Goal: Transaction & Acquisition: Purchase product/service

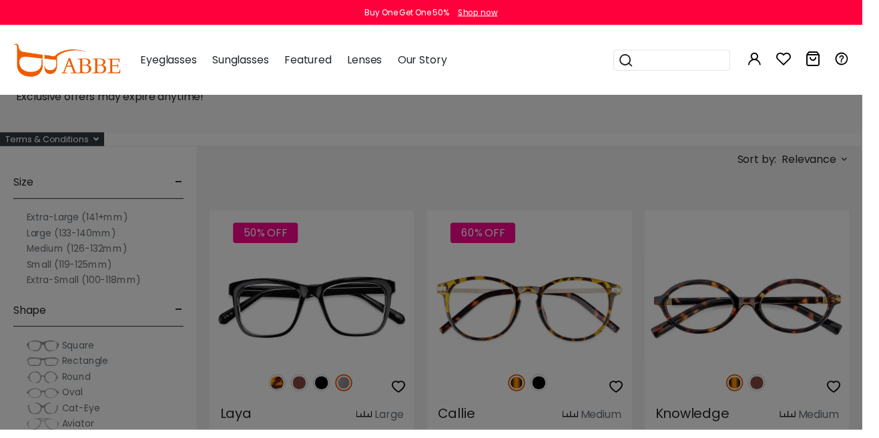
scroll to position [57, 0]
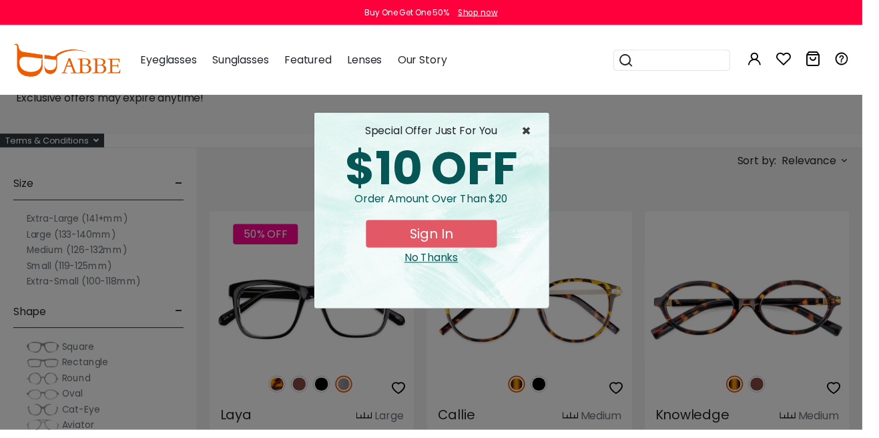
click at [541, 132] on span "×" at bounding box center [540, 134] width 17 height 16
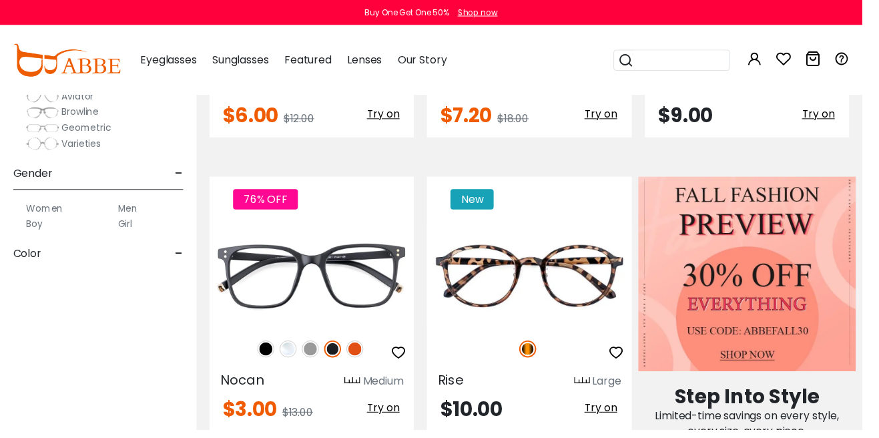
scroll to position [0, 0]
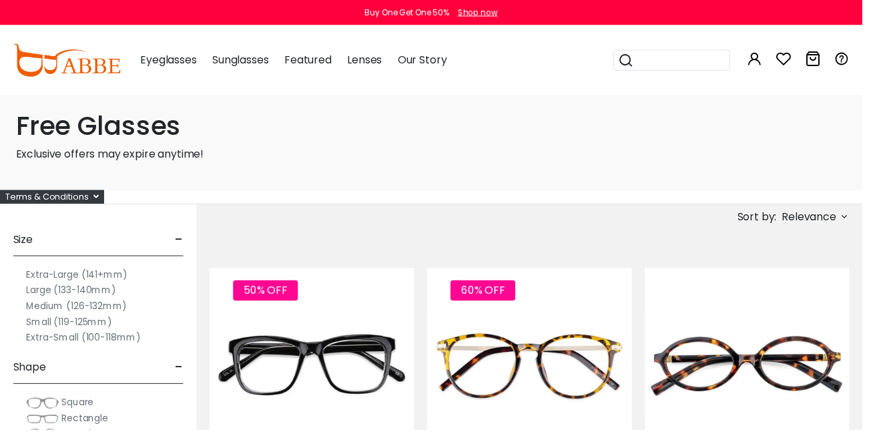
click at [248, 64] on span "Sunglasses" at bounding box center [244, 60] width 57 height 15
click at [255, 61] on span "Sunglasses" at bounding box center [244, 60] width 57 height 15
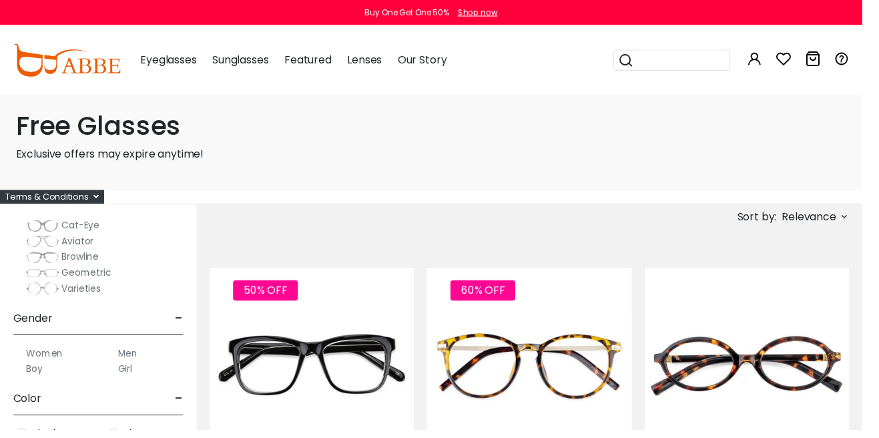
scroll to position [311, 0]
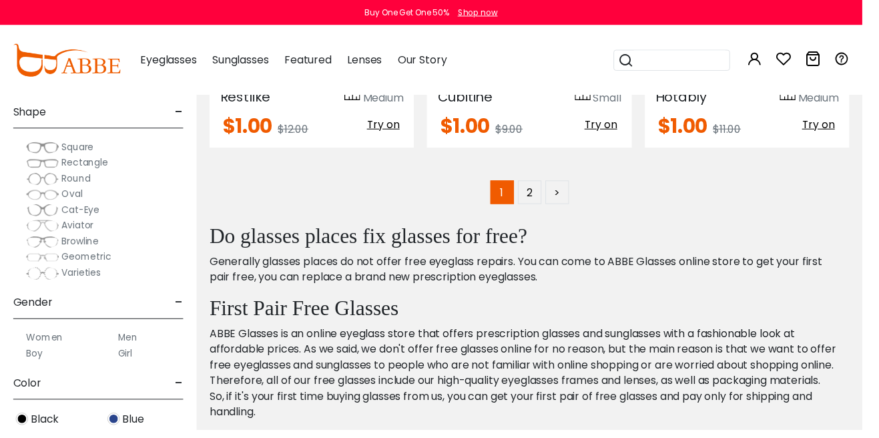
scroll to position [73, 0]
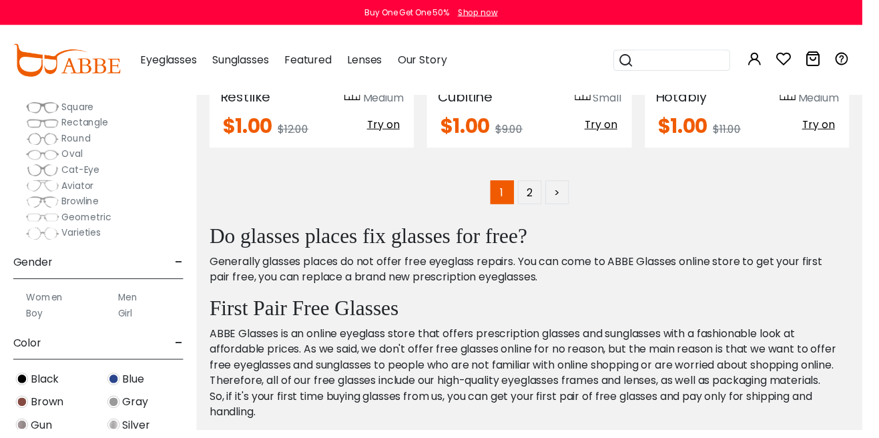
click at [53, 305] on label "Women" at bounding box center [45, 303] width 37 height 16
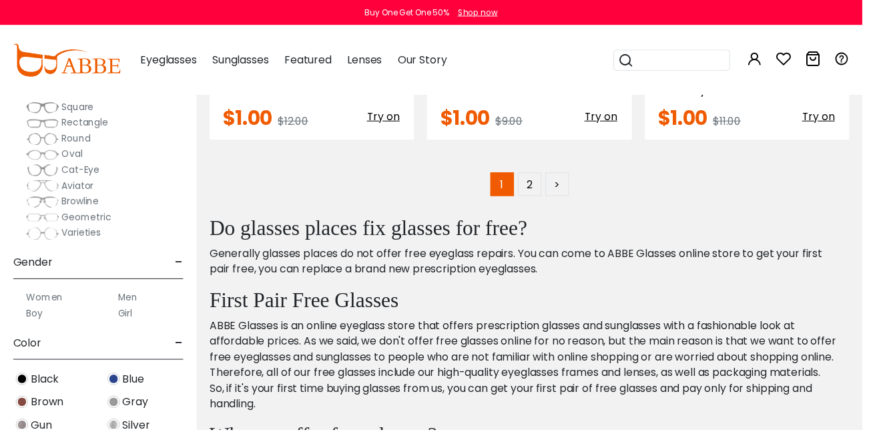
scroll to position [6148, 0]
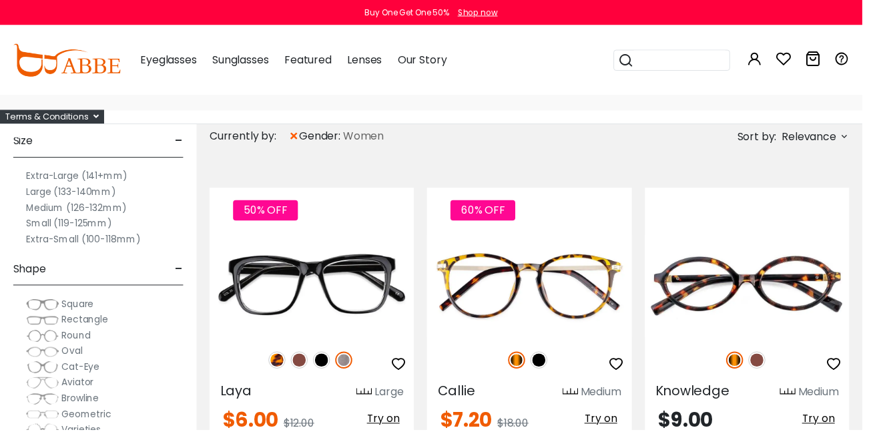
scroll to position [45, 0]
click at [100, 327] on span "Rectangle" at bounding box center [86, 326] width 47 height 13
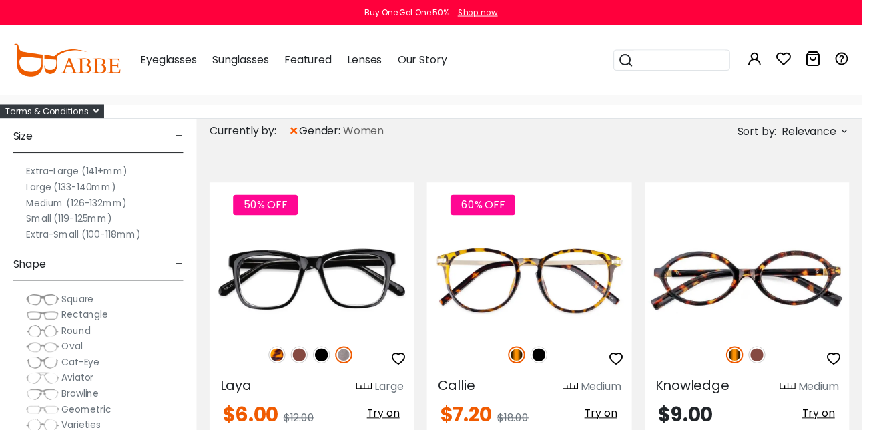
scroll to position [119, 0]
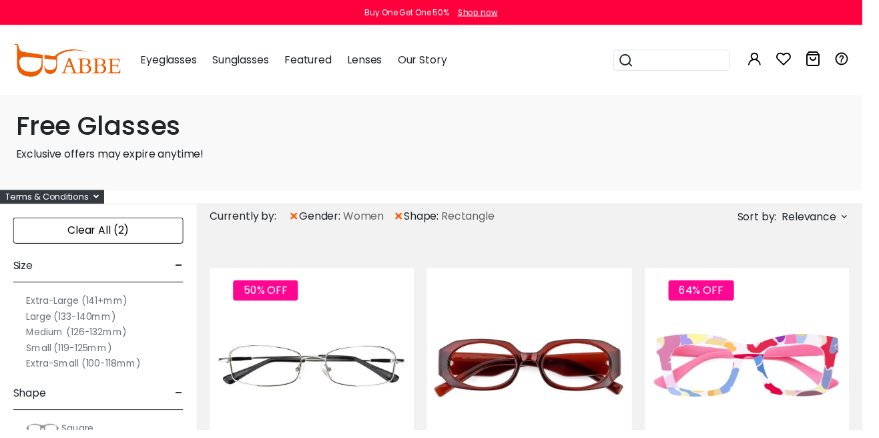
click at [256, 58] on span "Sunglasses" at bounding box center [244, 60] width 57 height 15
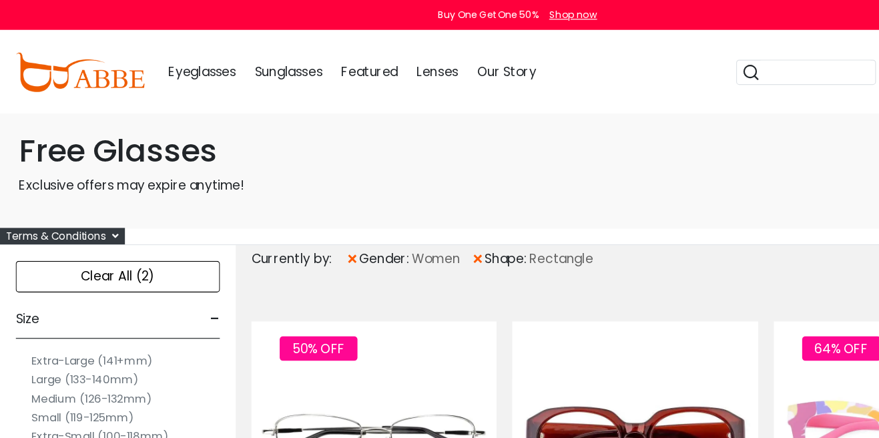
click at [202, 53] on div "Eyeglasses Women's Eyeglasses Men's Eyeglasses Kids' Eyeglasses All Eyeglasses …" at bounding box center [293, 61] width 326 height 67
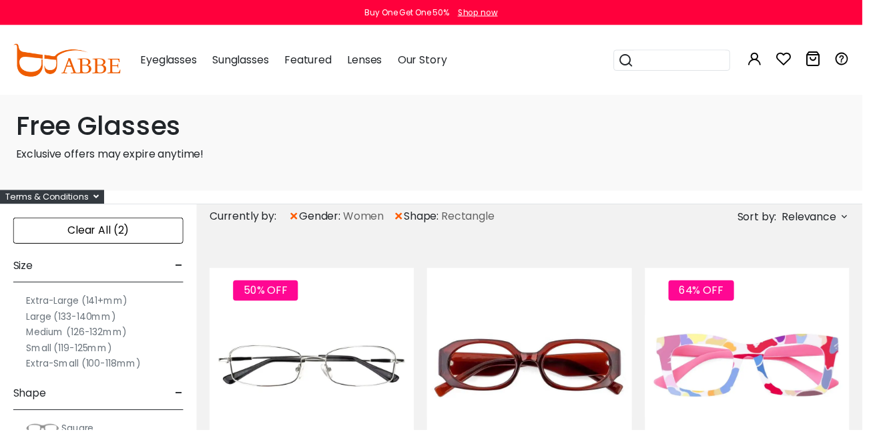
click at [300, 80] on div "Aviator Glasses Brown Glasses Clear Glasses Cat Eye Glasses Cute Glasses Tortio…" at bounding box center [439, 175] width 879 height 190
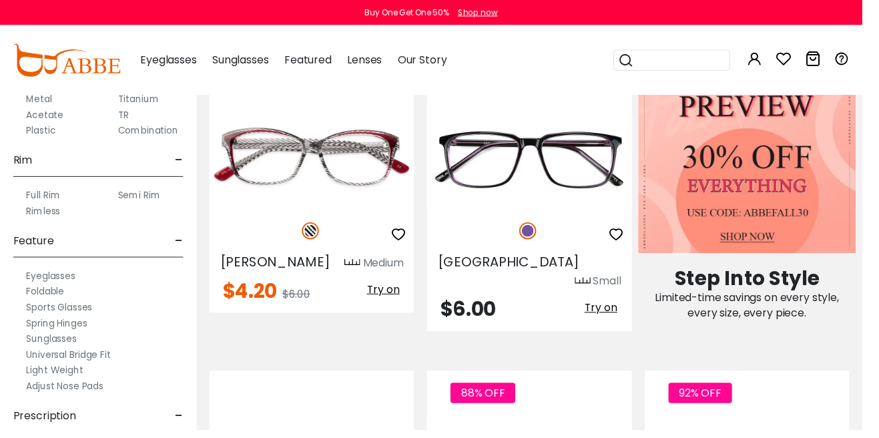
scroll to position [550, 0]
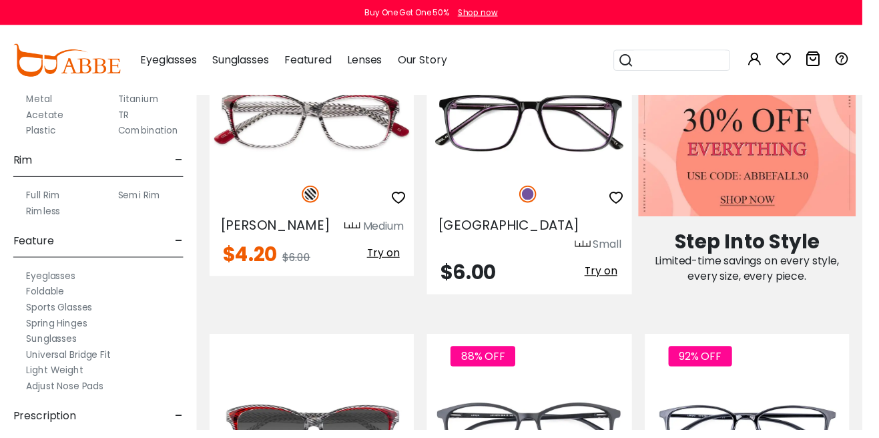
click at [53, 346] on label "Sunglasses" at bounding box center [52, 345] width 51 height 16
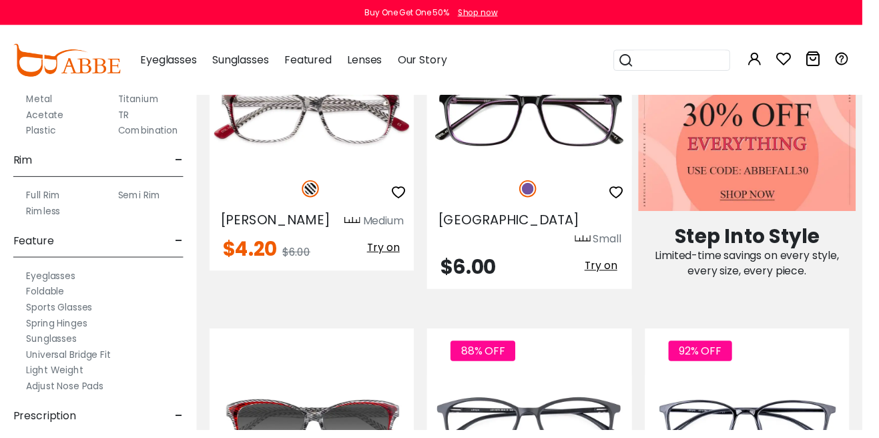
scroll to position [588, 0]
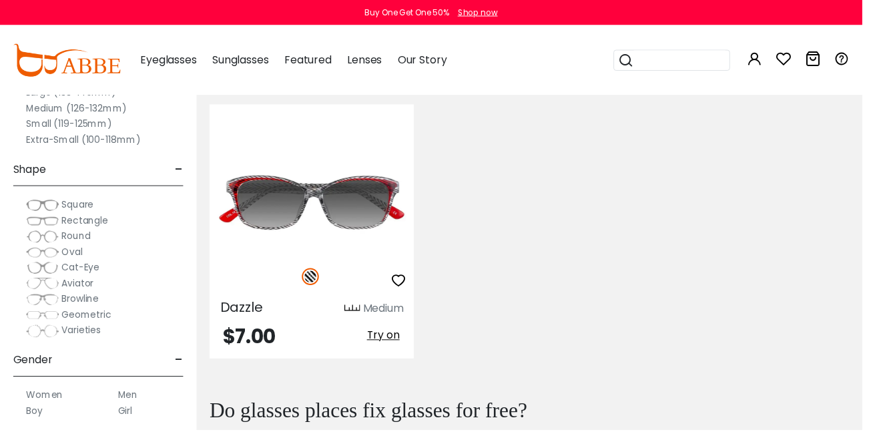
scroll to position [184, 0]
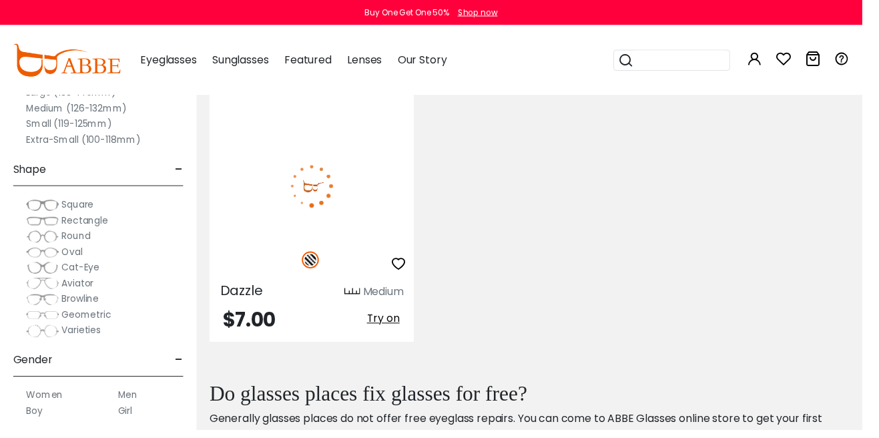
click at [395, 324] on span "Try on" at bounding box center [390, 324] width 33 height 15
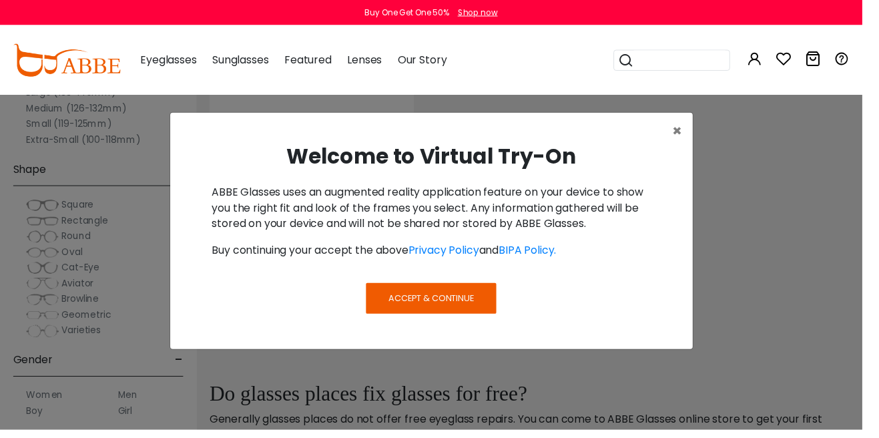
click at [467, 302] on span "Accept & Continue" at bounding box center [440, 304] width 87 height 13
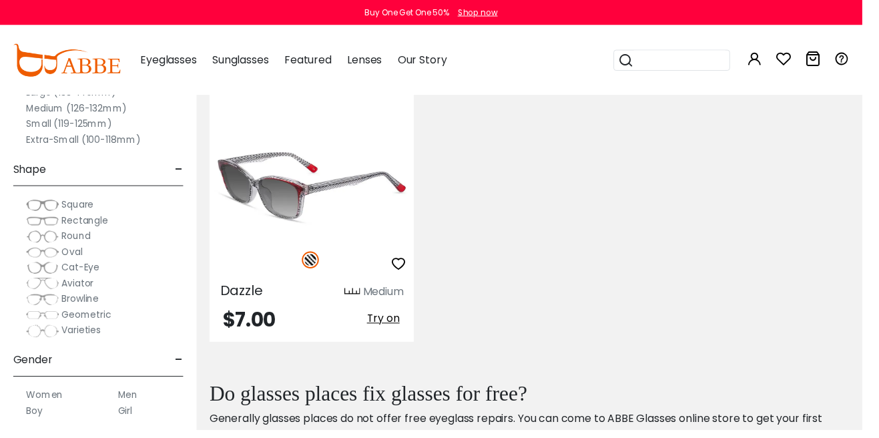
click at [395, 329] on span "Try on" at bounding box center [390, 324] width 33 height 15
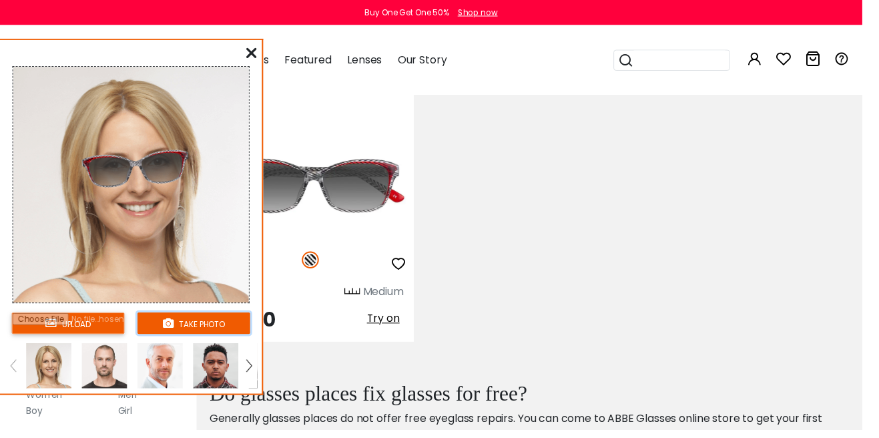
click at [207, 326] on button "take photo" at bounding box center [197, 329] width 115 height 22
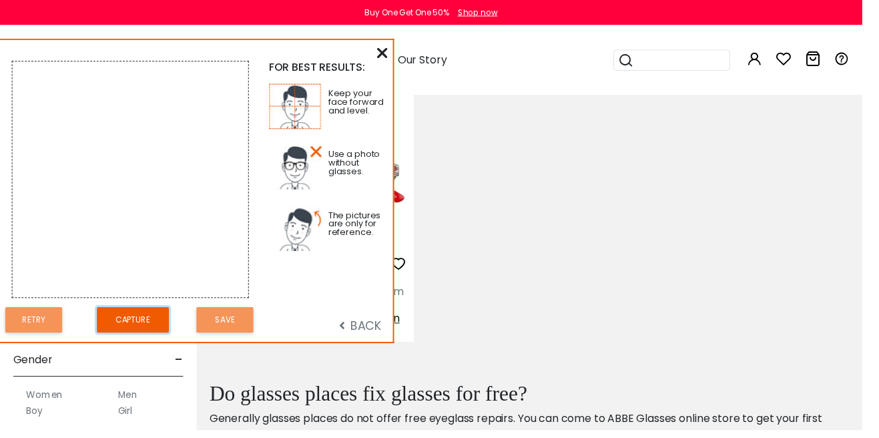
click at [143, 323] on button "Capture" at bounding box center [135, 326] width 73 height 26
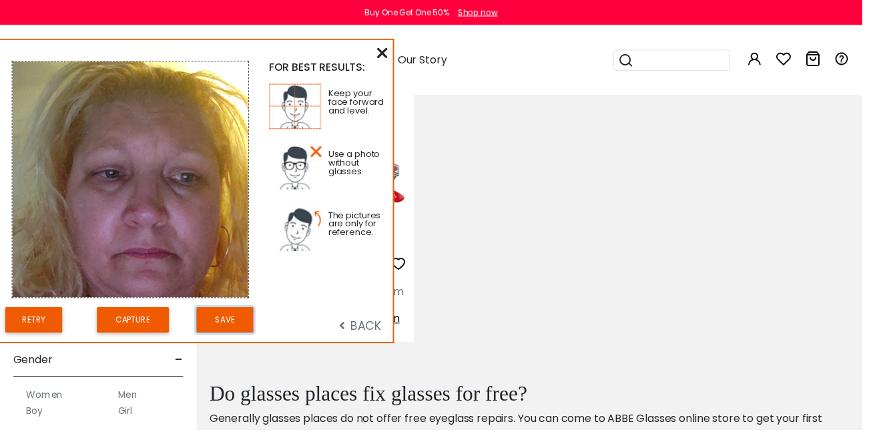
click at [235, 326] on button "Save" at bounding box center [229, 326] width 58 height 26
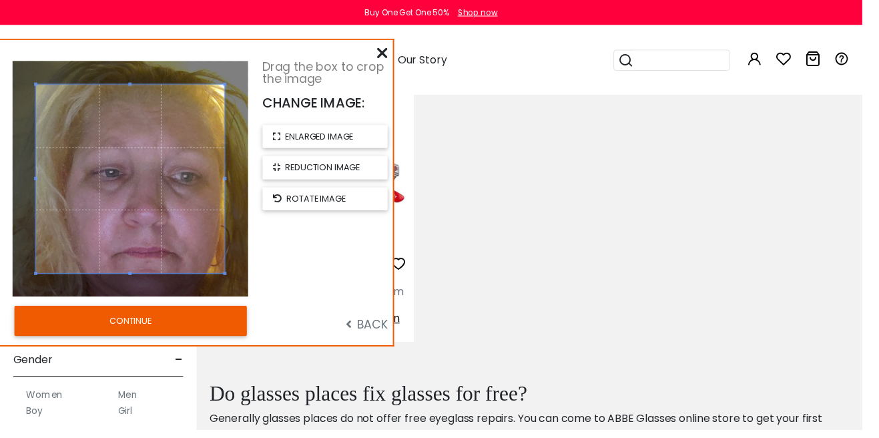
click at [214, 330] on button "CONTINUE" at bounding box center [133, 327] width 237 height 31
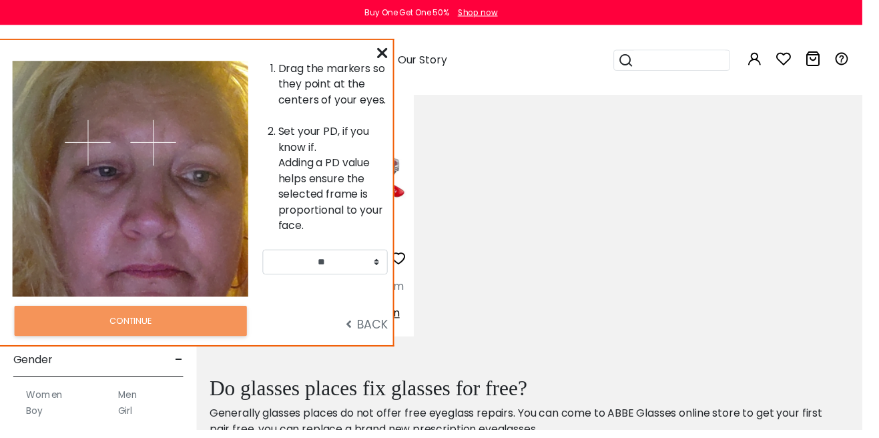
scroll to position [190, 0]
click at [384, 268] on select "** ** ** ** ** ** ** ** ** ** ** ** ** ** ** ** ** ** ** ** ** ** ** ** ** ** *…" at bounding box center [332, 266] width 128 height 25
select select "**"
click at [268, 255] on select "** ** ** ** ** ** ** ** ** ** ** ** ** ** ** ** ** ** ** ** ** ** ** ** ** ** *…" at bounding box center [332, 266] width 128 height 25
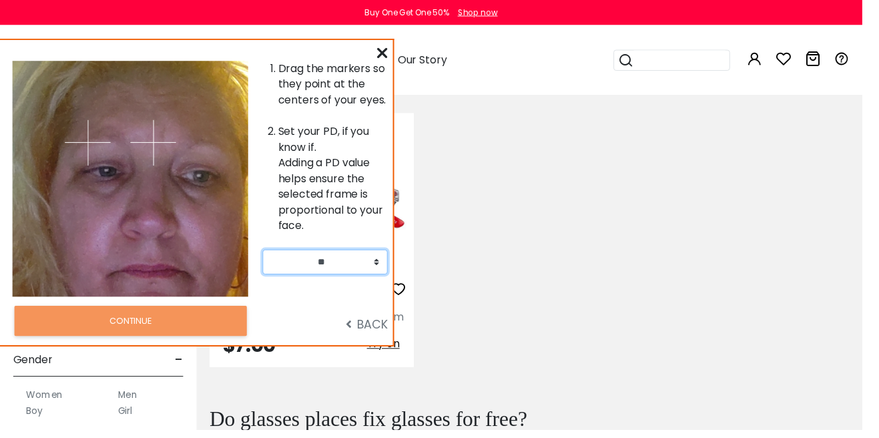
scroll to position [144, 0]
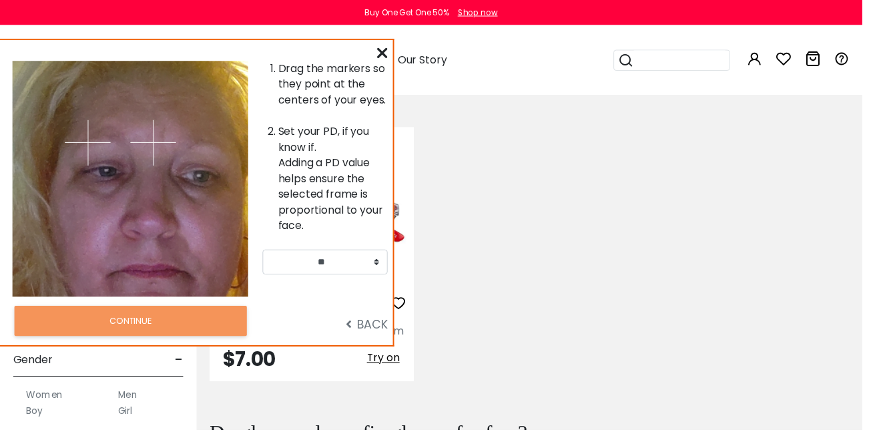
click at [365, 339] on span "BACK" at bounding box center [373, 330] width 43 height 17
click at [373, 338] on span "BACK" at bounding box center [373, 330] width 43 height 17
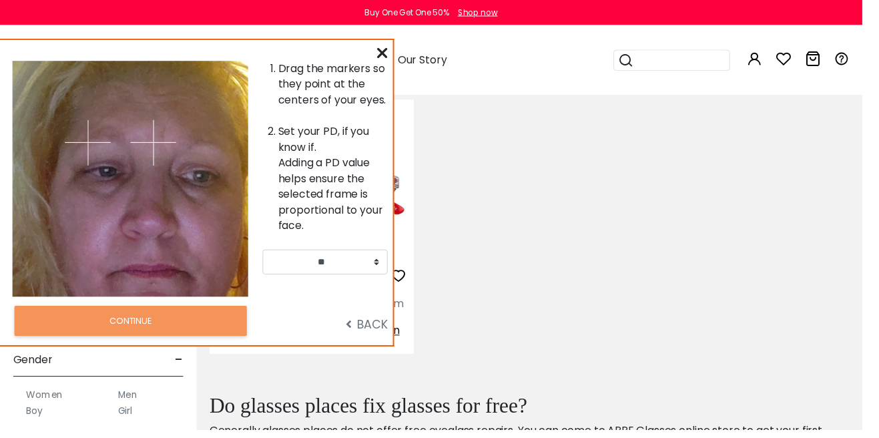
scroll to position [205, 0]
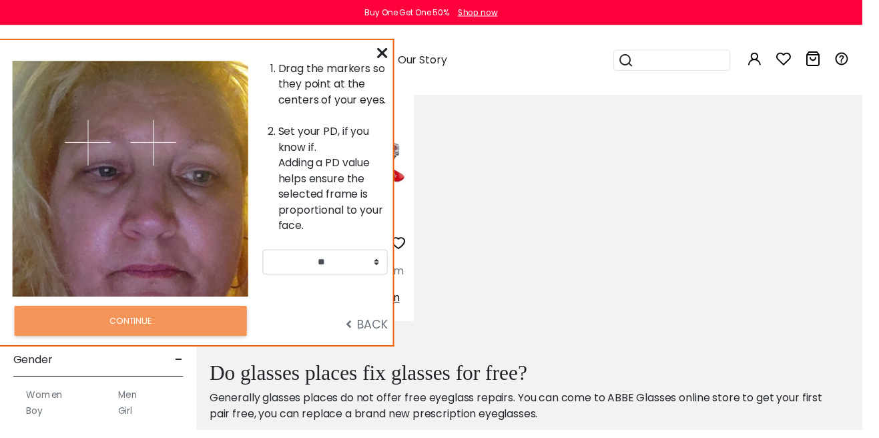
click at [382, 339] on span "BACK" at bounding box center [373, 330] width 43 height 17
click at [358, 336] on span "BACK" at bounding box center [373, 330] width 43 height 17
click at [390, 54] on div at bounding box center [390, 54] width 11 height 17
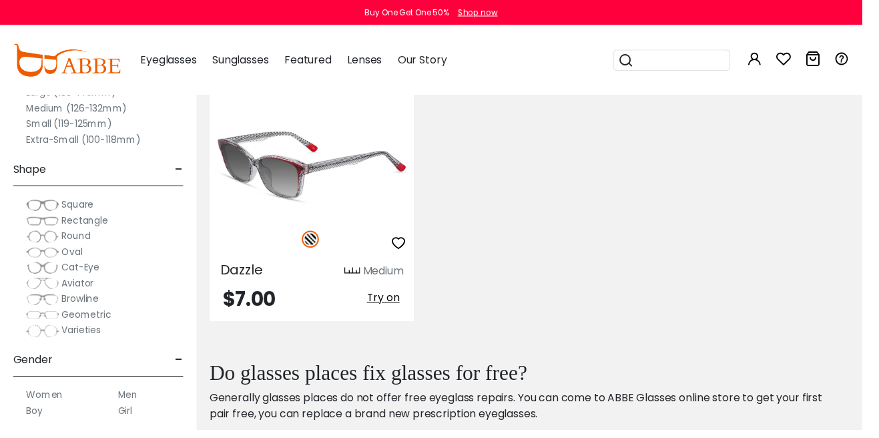
click at [402, 305] on span "Try on" at bounding box center [390, 303] width 33 height 15
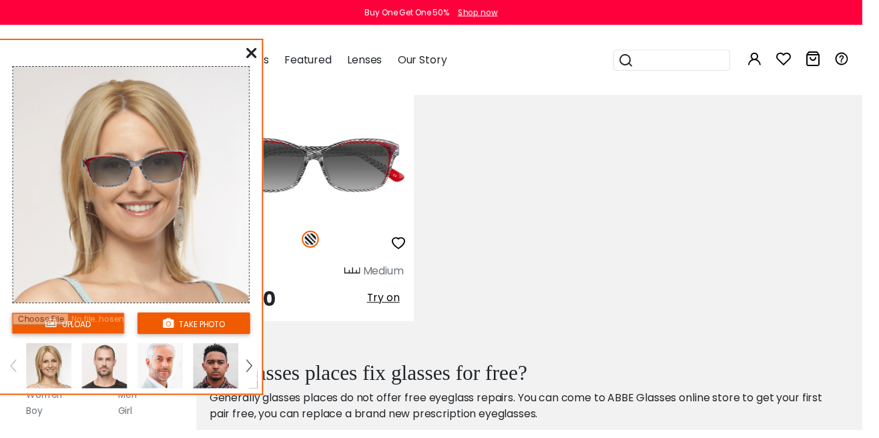
click at [85, 333] on input "file" at bounding box center [69, 329] width 115 height 22
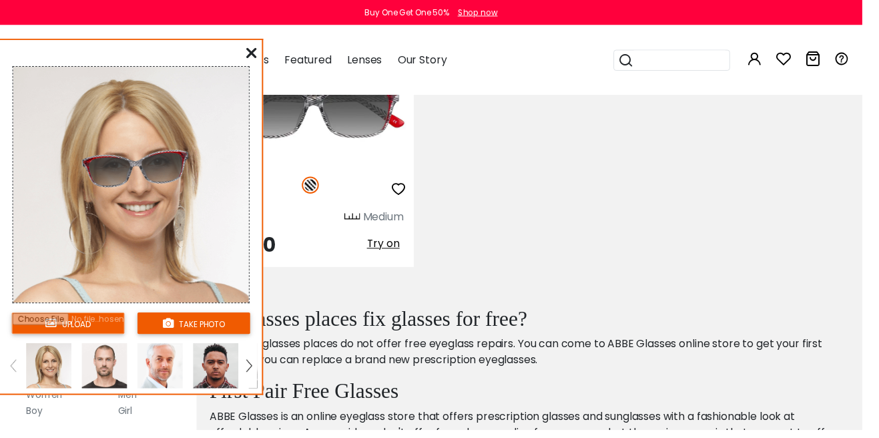
scroll to position [270, 0]
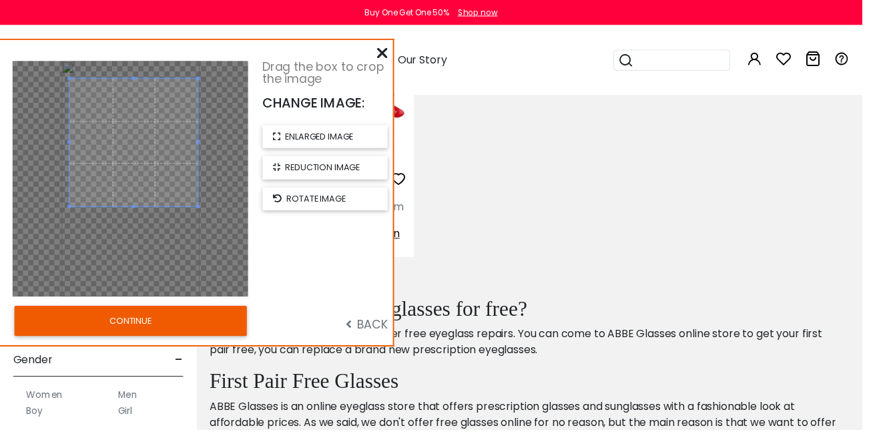
click at [213, 328] on button "CONTINUE" at bounding box center [133, 327] width 237 height 31
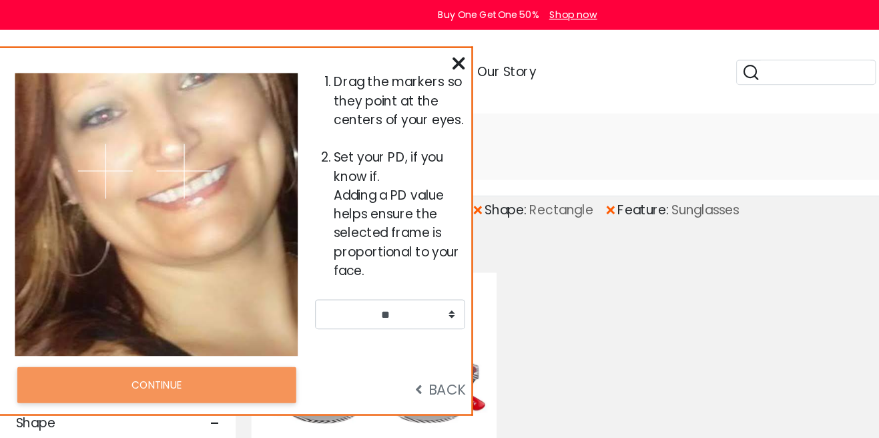
scroll to position [0, 0]
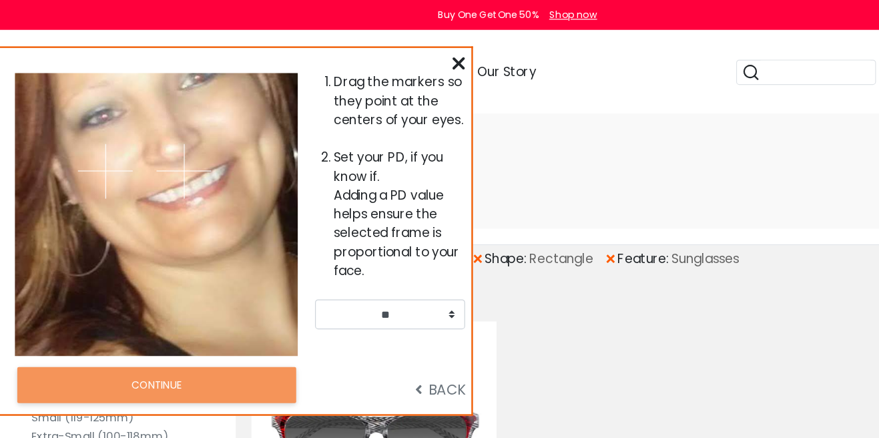
click at [170, 138] on img at bounding box center [156, 145] width 47 height 47
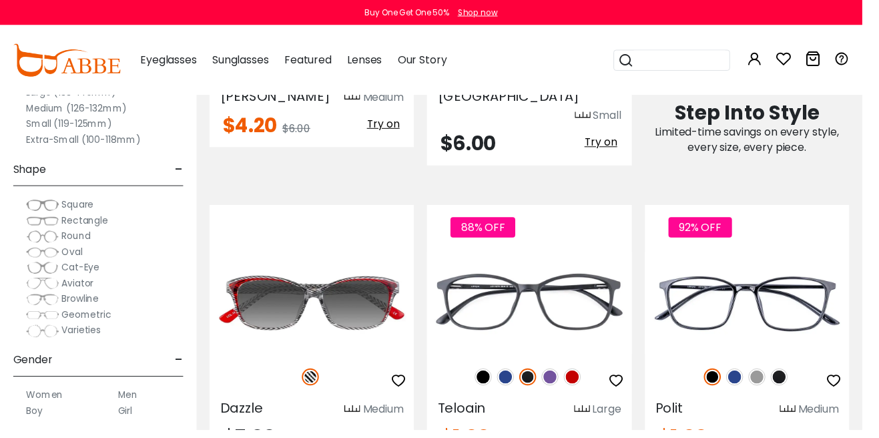
scroll to position [682, 0]
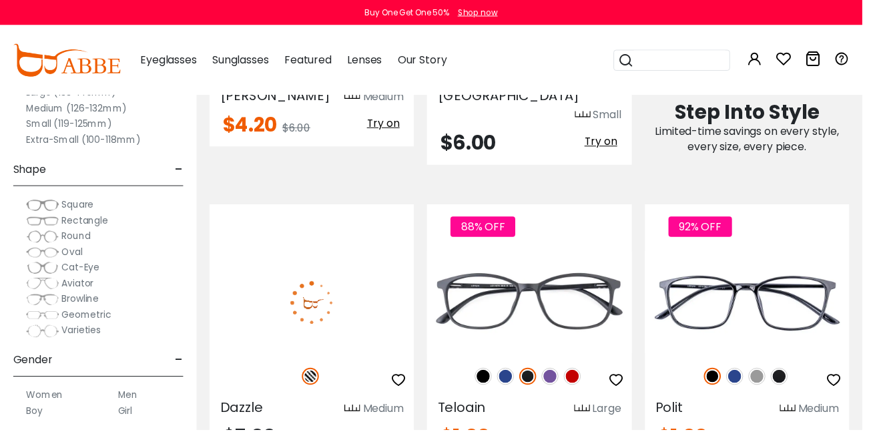
click at [394, 436] on span "Try on" at bounding box center [390, 443] width 33 height 15
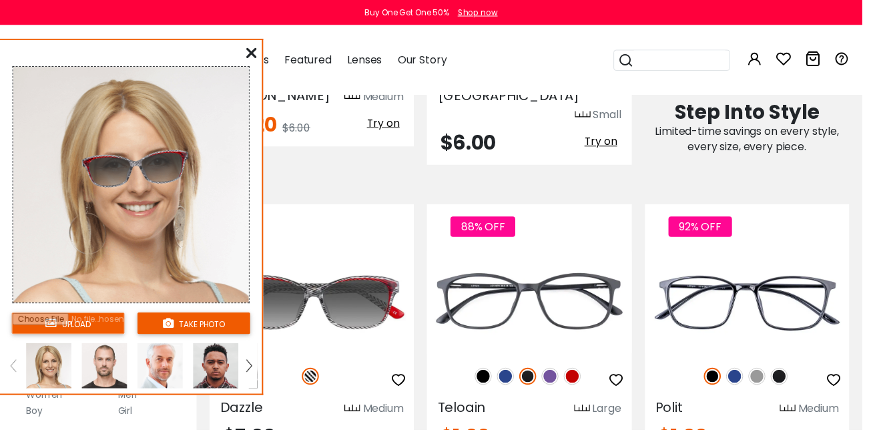
click at [166, 371] on img at bounding box center [163, 373] width 46 height 46
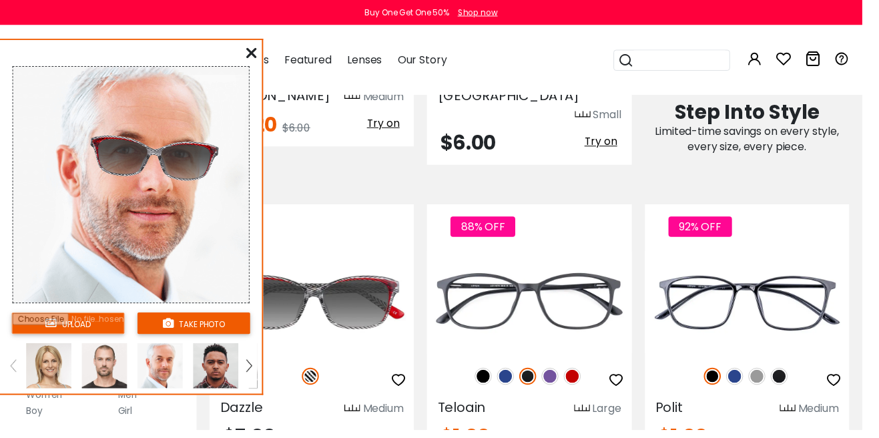
click at [228, 376] on img at bounding box center [220, 373] width 46 height 46
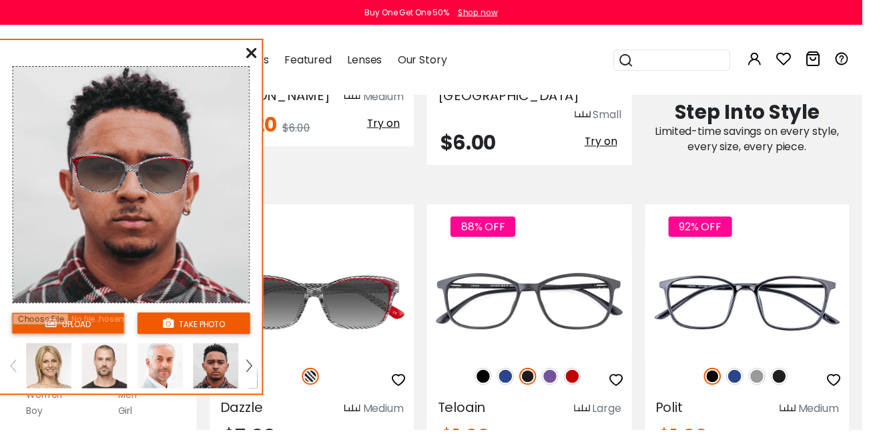
click at [102, 375] on img at bounding box center [106, 373] width 46 height 46
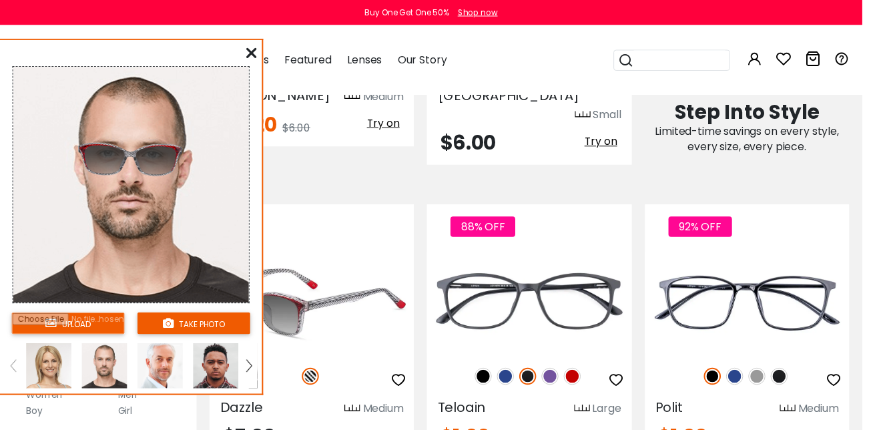
click at [375, 300] on img at bounding box center [318, 308] width 208 height 104
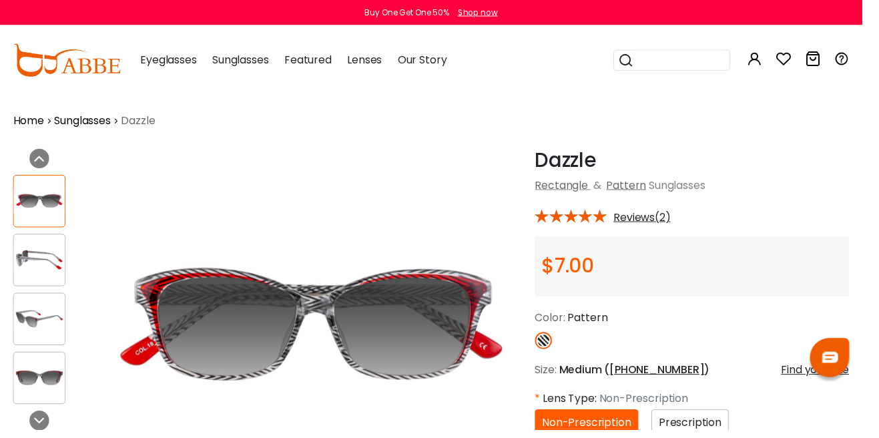
click at [712, 425] on span "Prescription" at bounding box center [704, 430] width 64 height 15
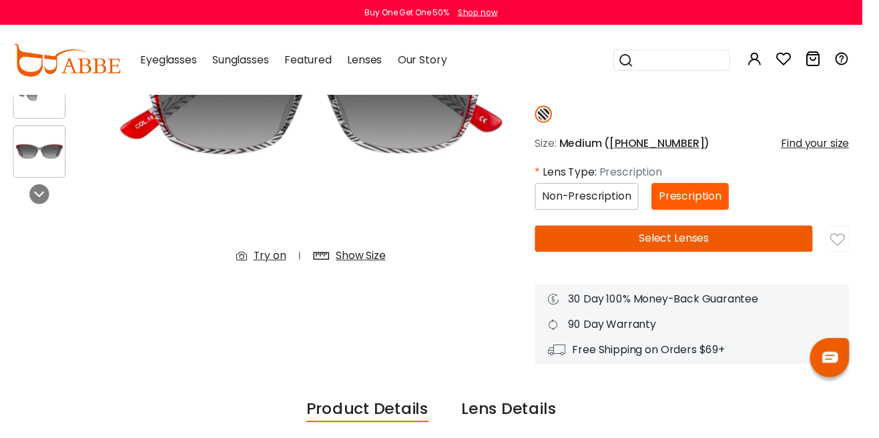
scroll to position [226, 0]
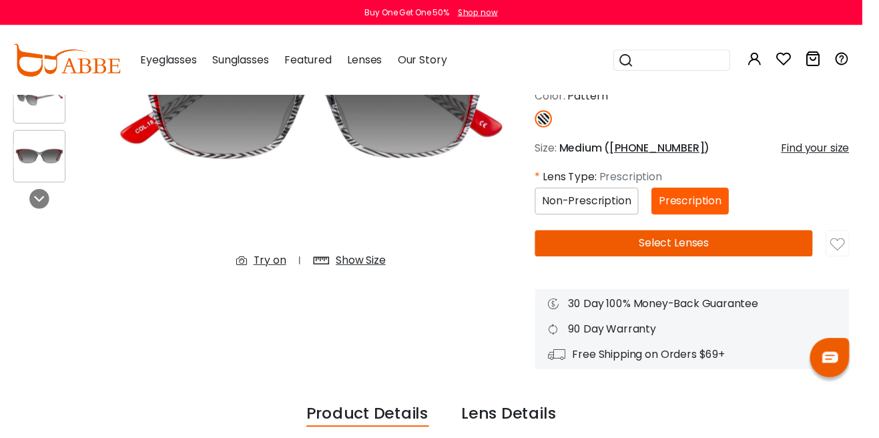
click at [742, 246] on button "Select Lenses" at bounding box center [686, 248] width 283 height 27
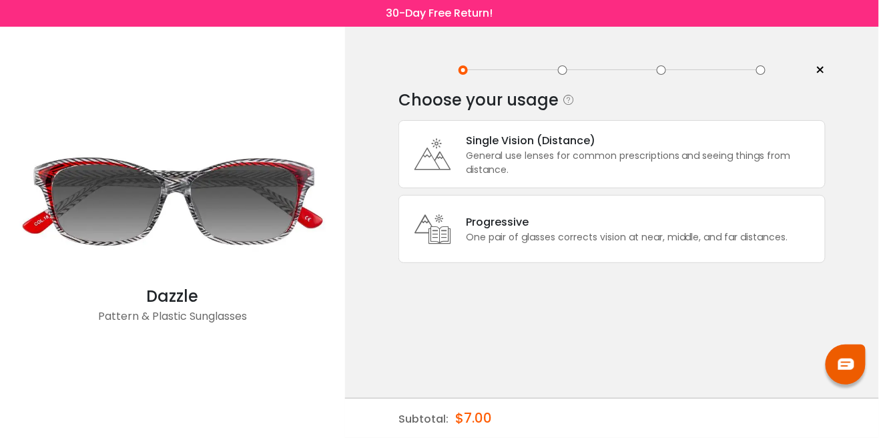
click at [698, 160] on div "General use lenses for common prescriptions and seeing things from distance." at bounding box center [642, 163] width 352 height 28
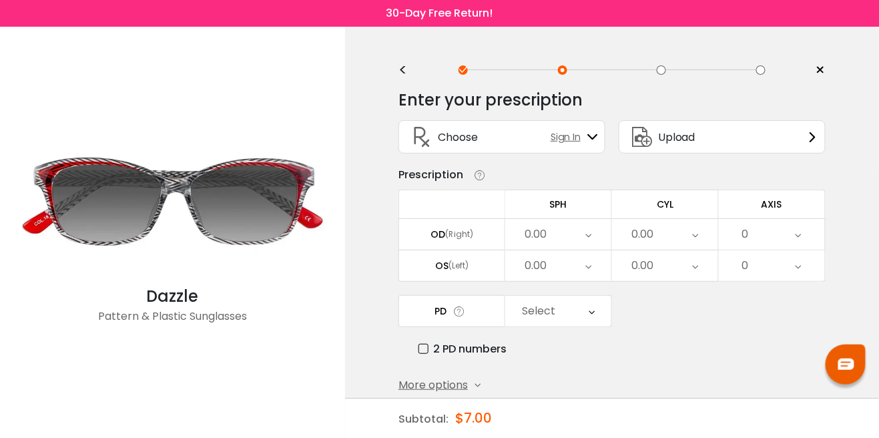
click at [593, 238] on div "0.00" at bounding box center [558, 234] width 106 height 31
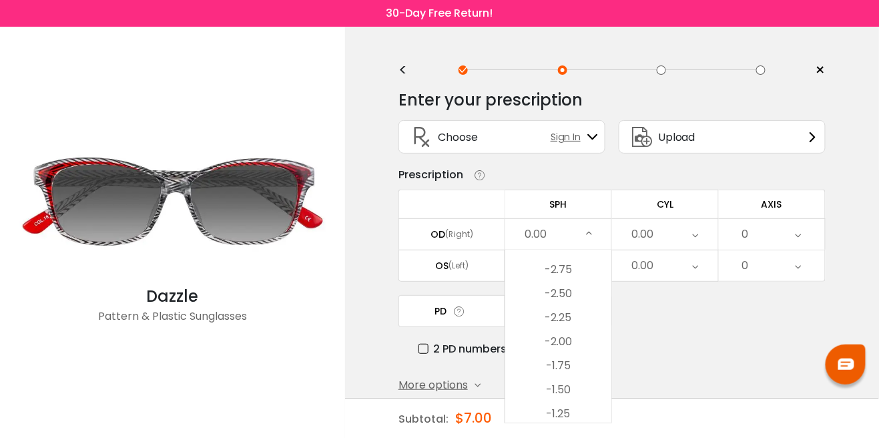
scroll to position [1650, 0]
click at [567, 296] on li "-2.50" at bounding box center [558, 295] width 106 height 24
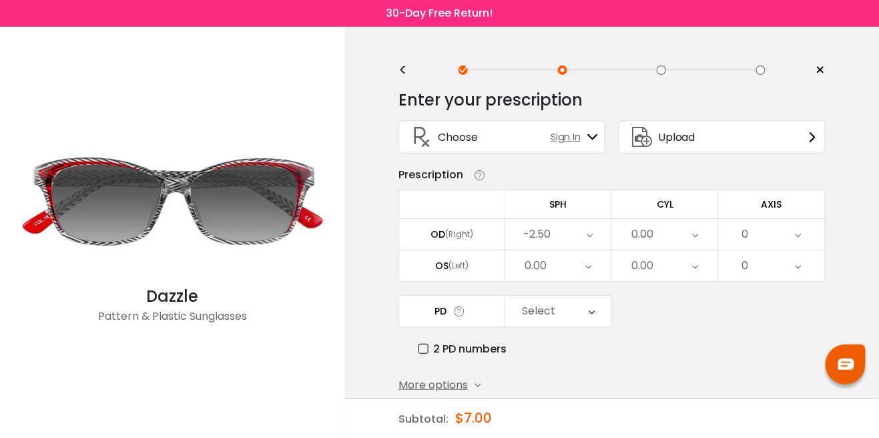
click at [694, 237] on icon at bounding box center [696, 234] width 6 height 31
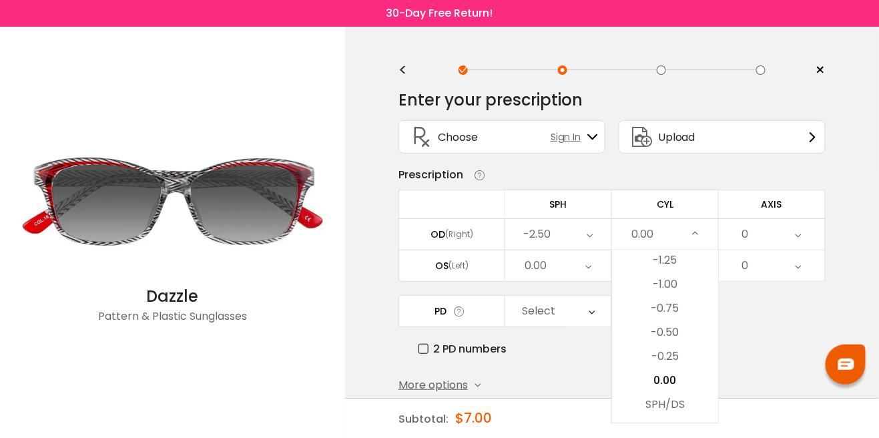
scroll to position [454, 0]
click at [681, 288] on li "-1.00" at bounding box center [665, 289] width 106 height 24
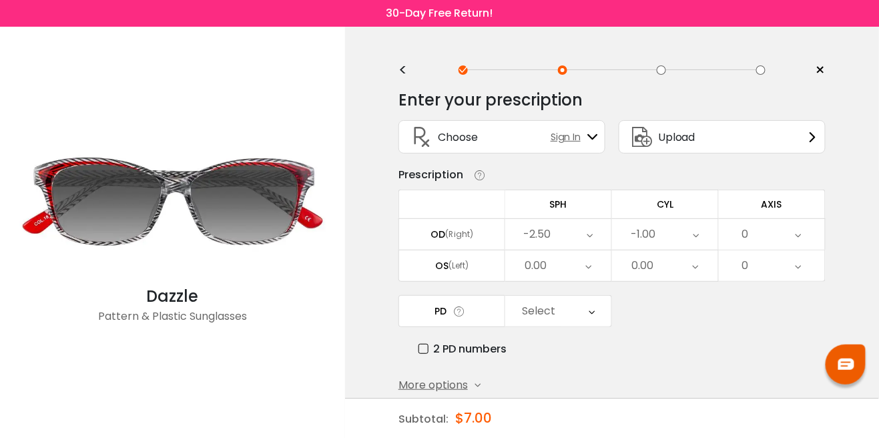
click at [589, 268] on icon at bounding box center [589, 265] width 6 height 31
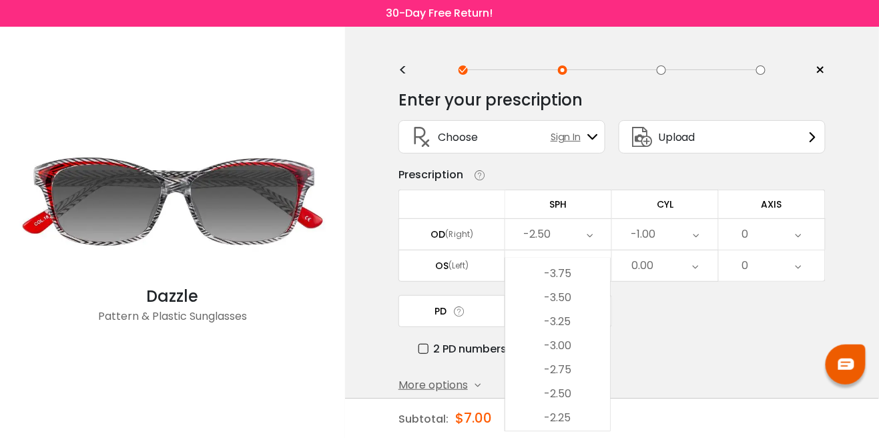
scroll to position [1552, 0]
click at [571, 324] on li "-3.25" at bounding box center [557, 328] width 105 height 24
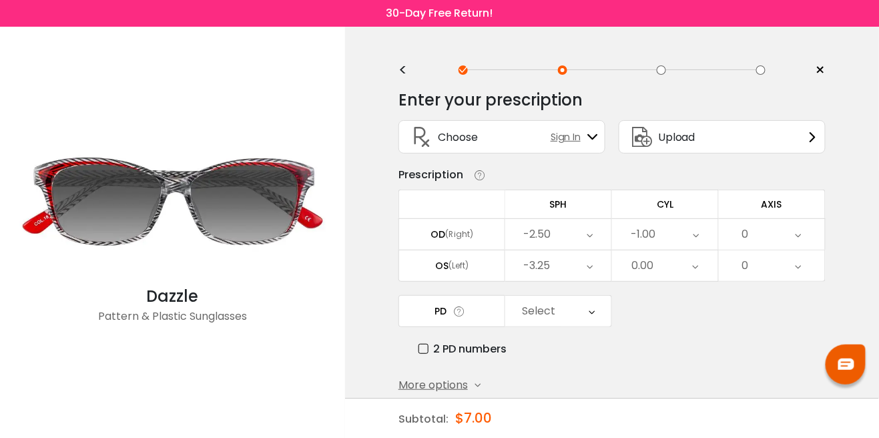
click at [695, 268] on icon at bounding box center [696, 265] width 6 height 31
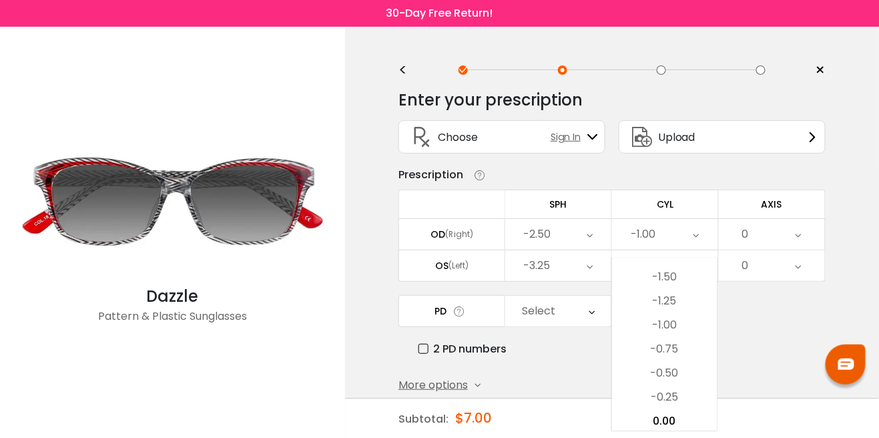
scroll to position [412, 0]
click at [679, 385] on li "-0.50" at bounding box center [664, 387] width 105 height 24
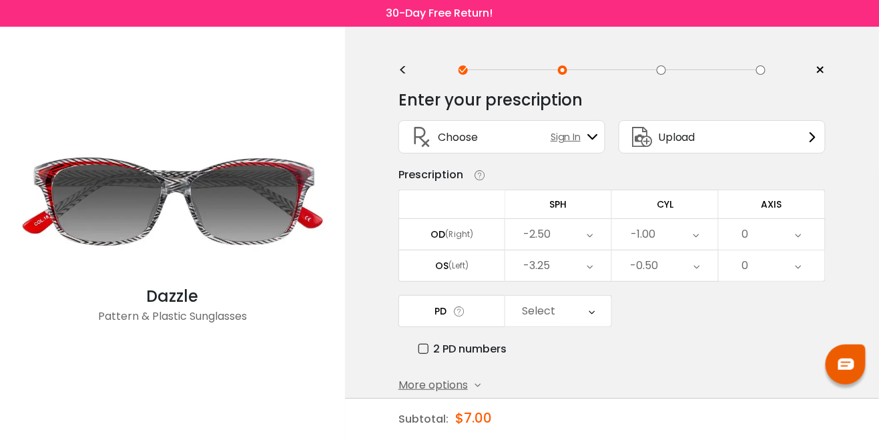
click at [801, 236] on icon at bounding box center [799, 234] width 6 height 31
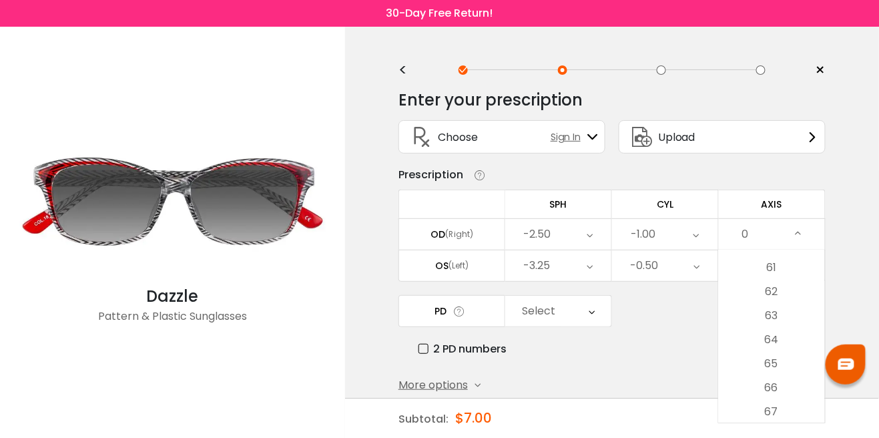
scroll to position [1461, 0]
click at [787, 314] on li "63" at bounding box center [772, 315] width 106 height 24
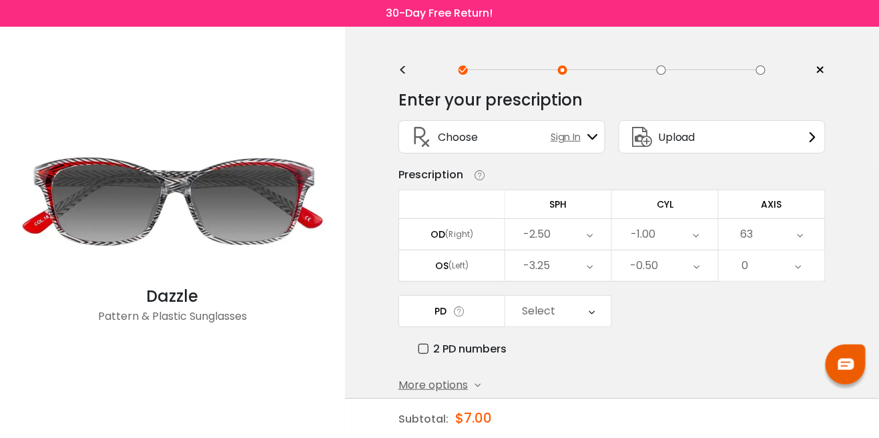
click at [796, 266] on icon at bounding box center [799, 265] width 6 height 31
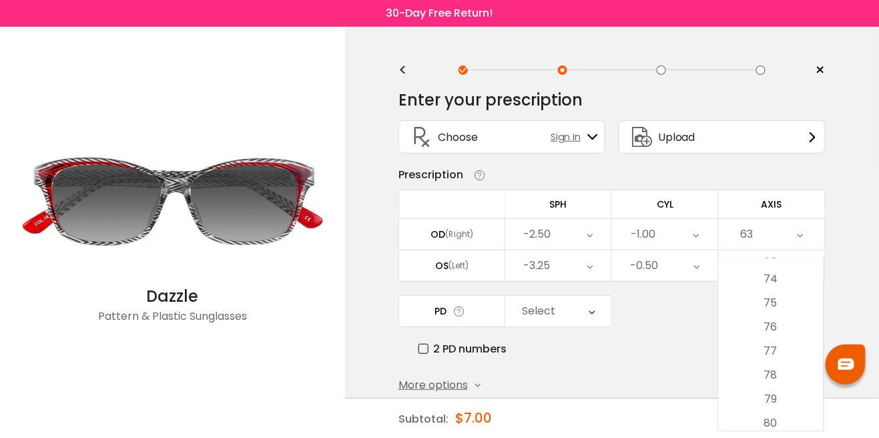
scroll to position [1766, 0]
click at [777, 305] on li "75" at bounding box center [771, 306] width 105 height 24
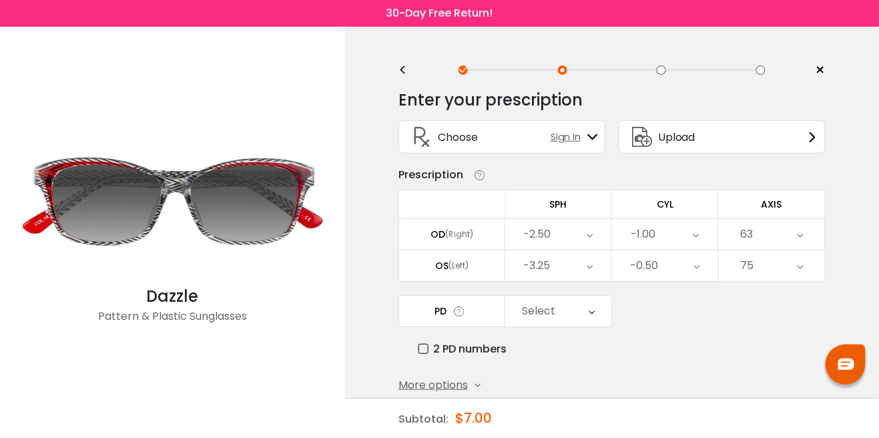
click at [590, 311] on icon at bounding box center [592, 311] width 6 height 31
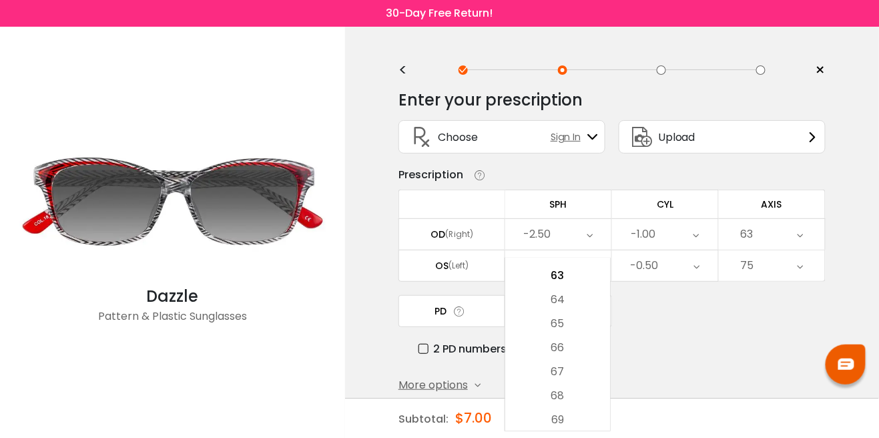
scroll to position [406, 0]
click at [564, 348] on li "66" at bounding box center [557, 345] width 105 height 24
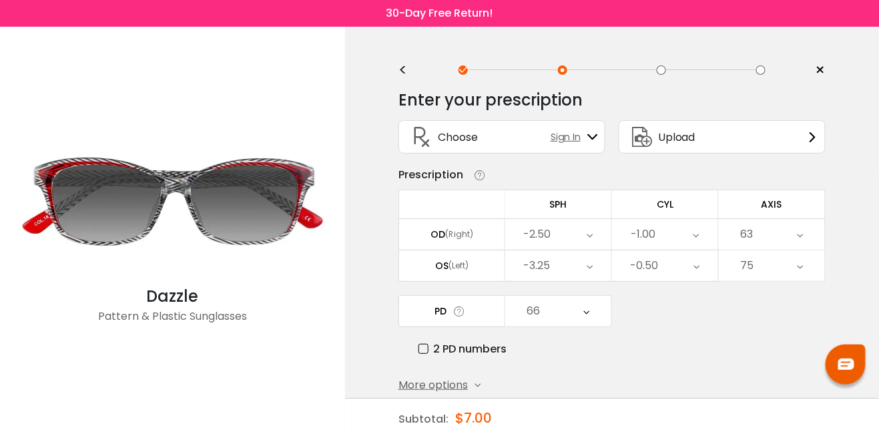
click at [730, 341] on div "2 PD numbers" at bounding box center [622, 348] width 407 height 17
click at [598, 133] on icon at bounding box center [592, 137] width 11 height 11
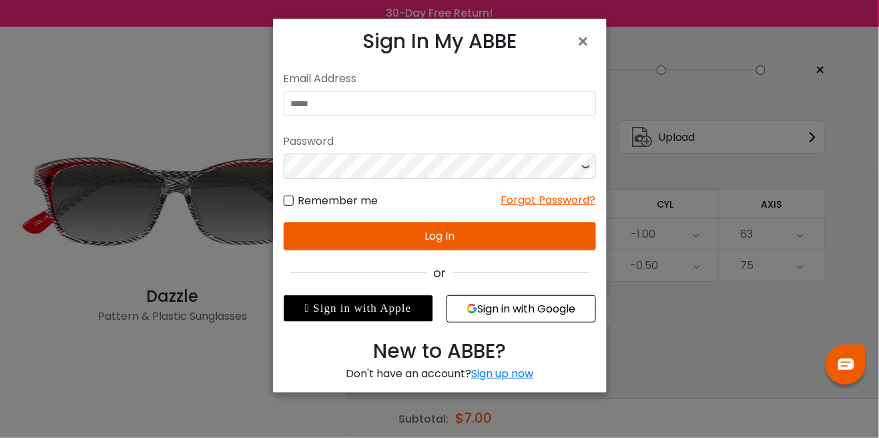
click at [731, 94] on div "× Sign In My ABBE No match for email address and/or password. Please try again.…" at bounding box center [439, 219] width 879 height 438
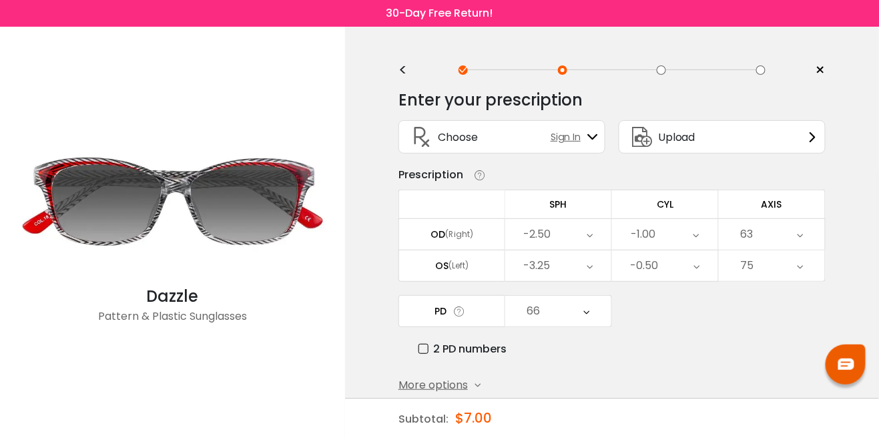
click at [593, 130] on div "Sign In" at bounding box center [574, 137] width 47 height 14
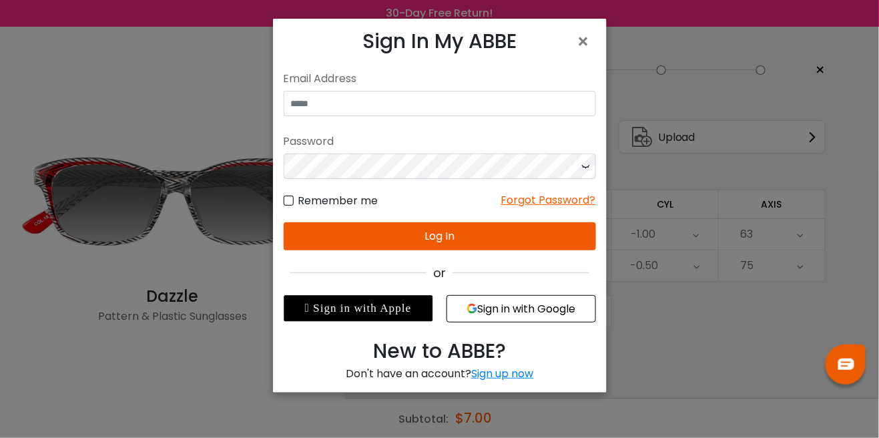
click at [518, 377] on div "Sign up now" at bounding box center [502, 373] width 62 height 15
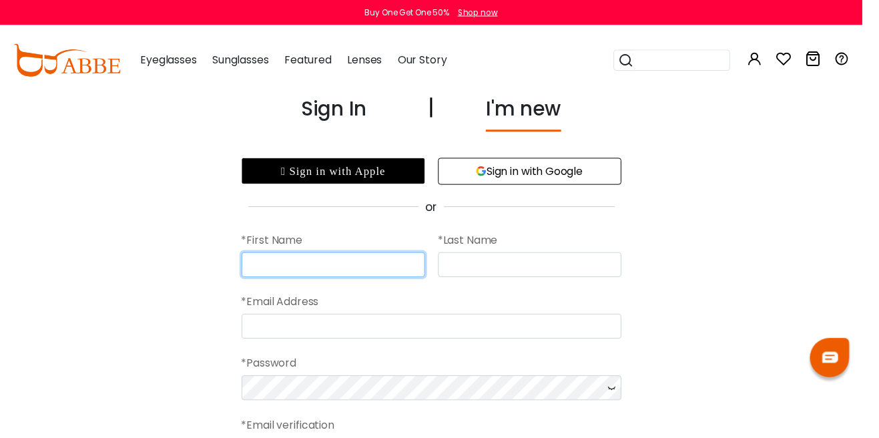
click at [406, 270] on input "text" at bounding box center [339, 269] width 187 height 25
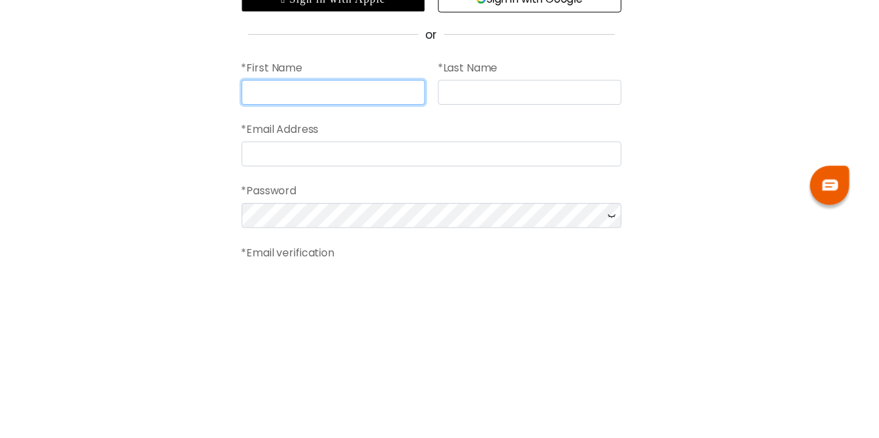
type input "****"
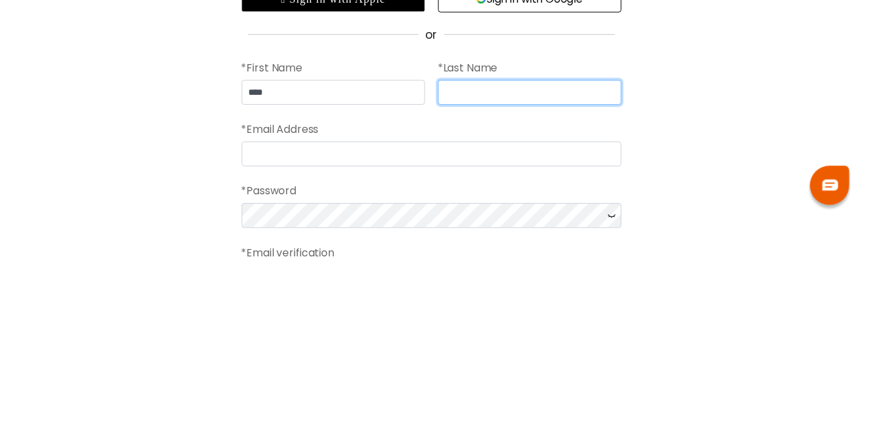
type input "**********"
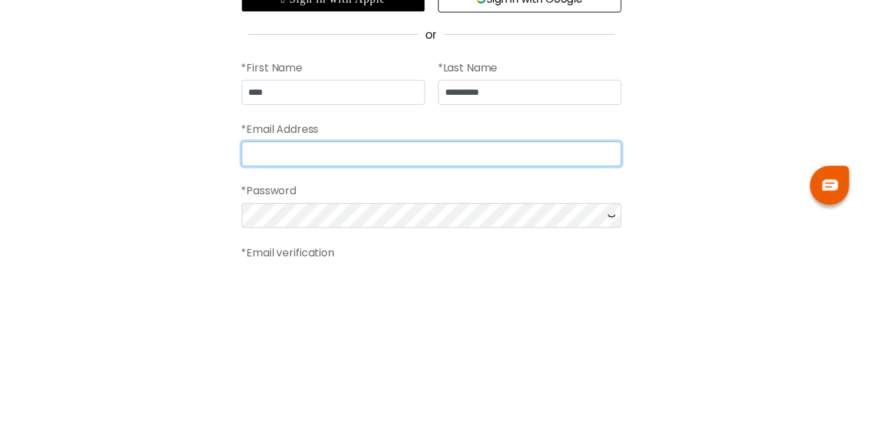
type input "**********"
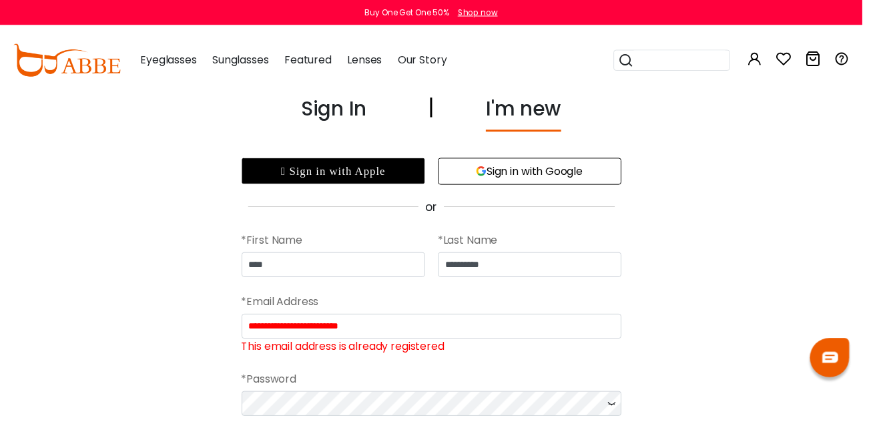
click at [358, 117] on div "Sign In" at bounding box center [340, 114] width 67 height 39
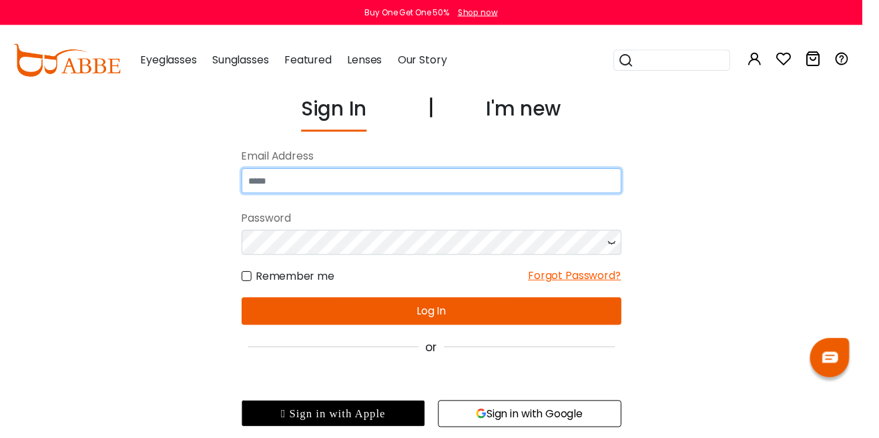
click at [513, 180] on input "email" at bounding box center [439, 184] width 387 height 25
type input "**********"
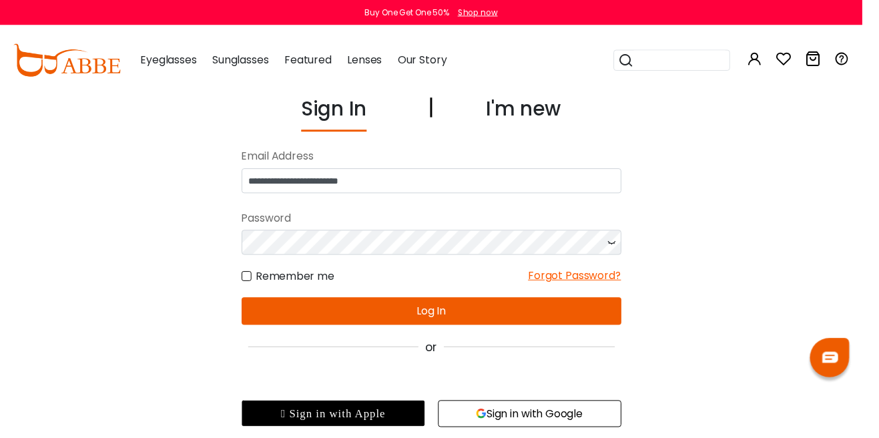
click at [517, 317] on button "Log In" at bounding box center [439, 317] width 387 height 28
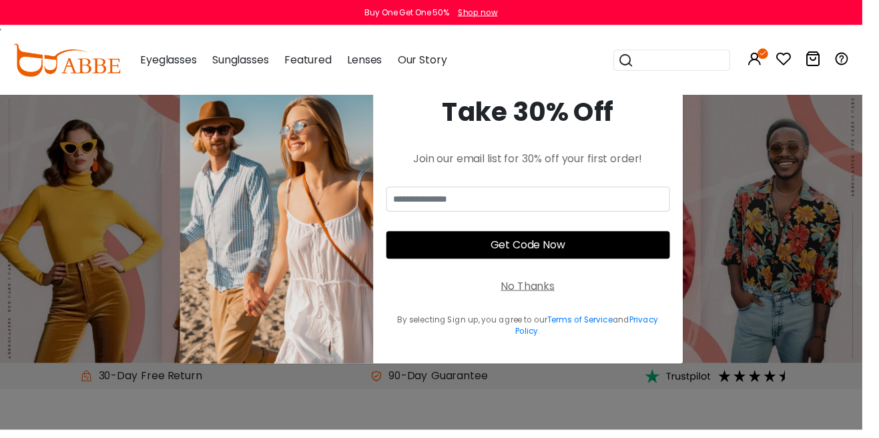
click at [679, 107] on span "×" at bounding box center [671, 90] width 15 height 34
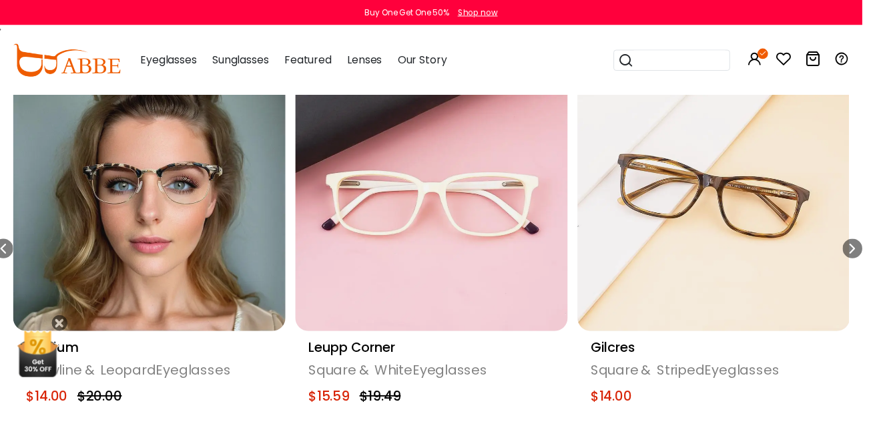
scroll to position [644, 0]
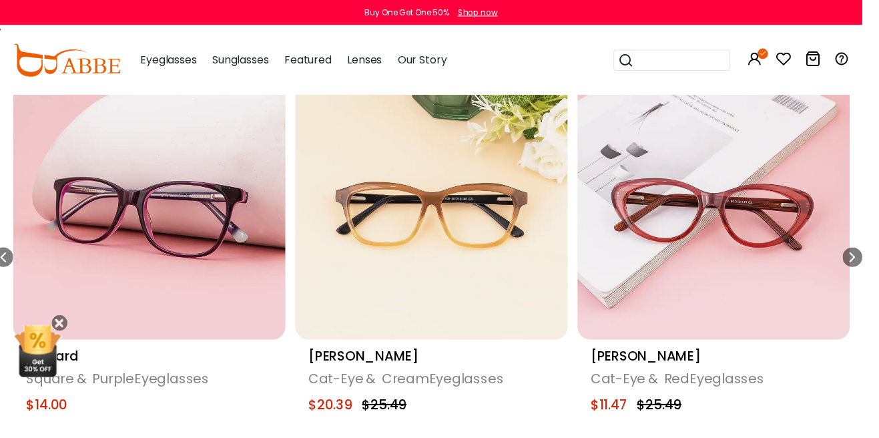
click at [258, 55] on span "Sunglasses" at bounding box center [244, 60] width 57 height 15
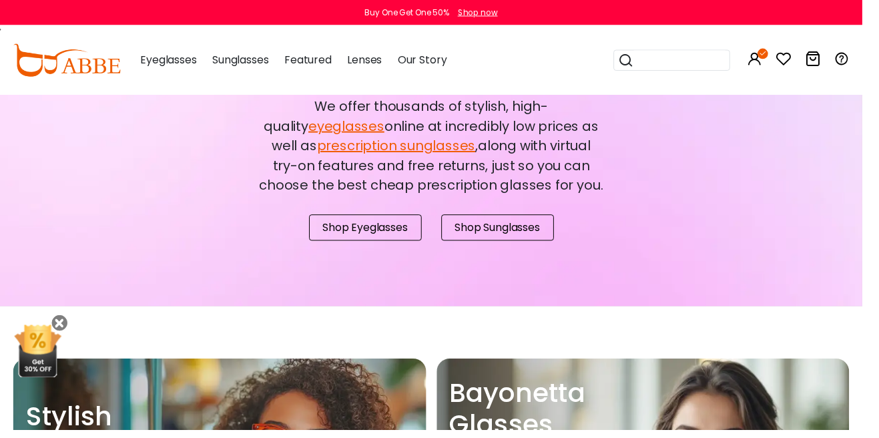
scroll to position [1210, 0]
click at [519, 231] on link "Shop Sunglasses" at bounding box center [507, 231] width 115 height 27
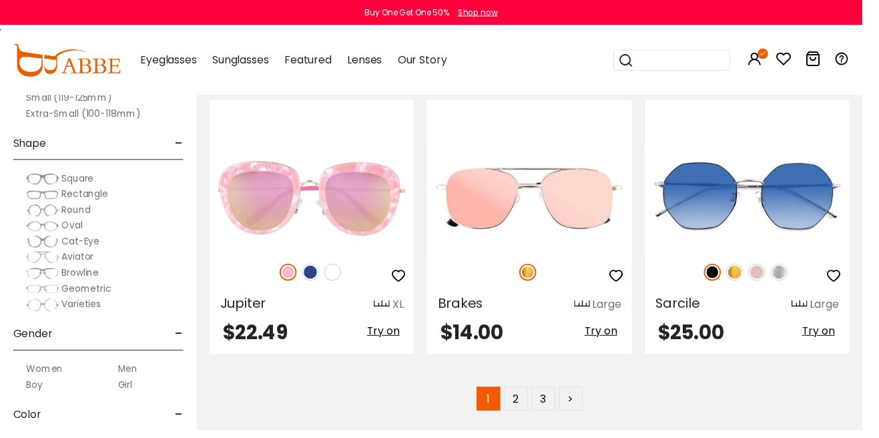
scroll to position [5939, 0]
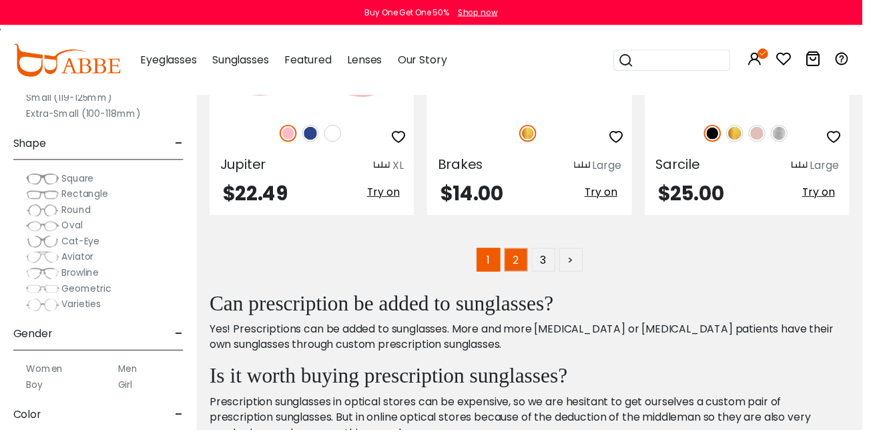
click at [516, 264] on link "2" at bounding box center [526, 265] width 24 height 24
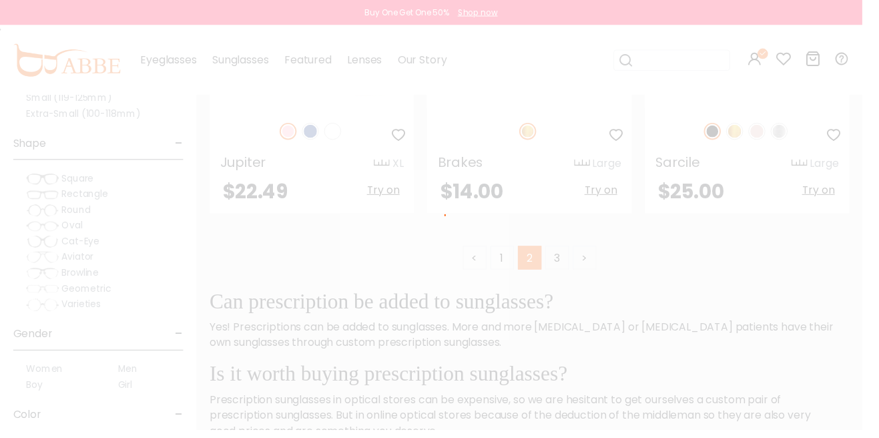
scroll to position [6111, 0]
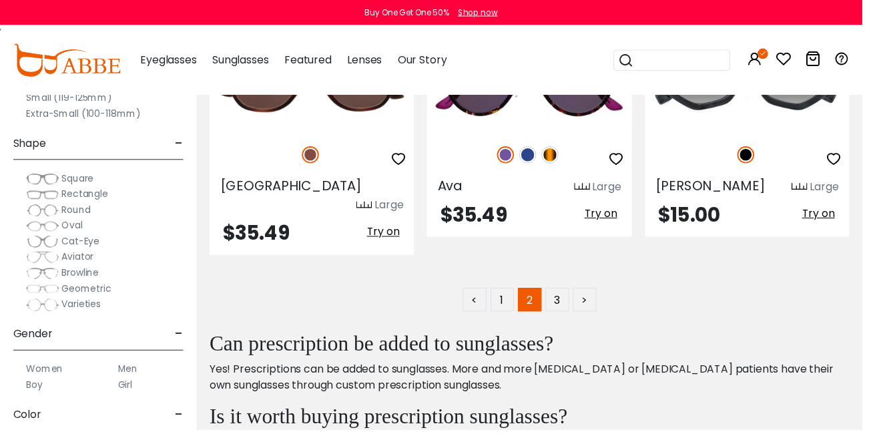
scroll to position [6086, 0]
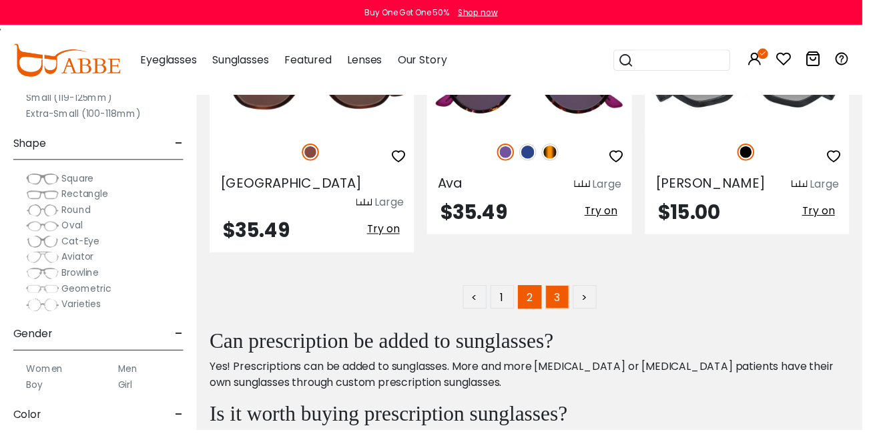
click at [565, 290] on link "3" at bounding box center [568, 302] width 24 height 24
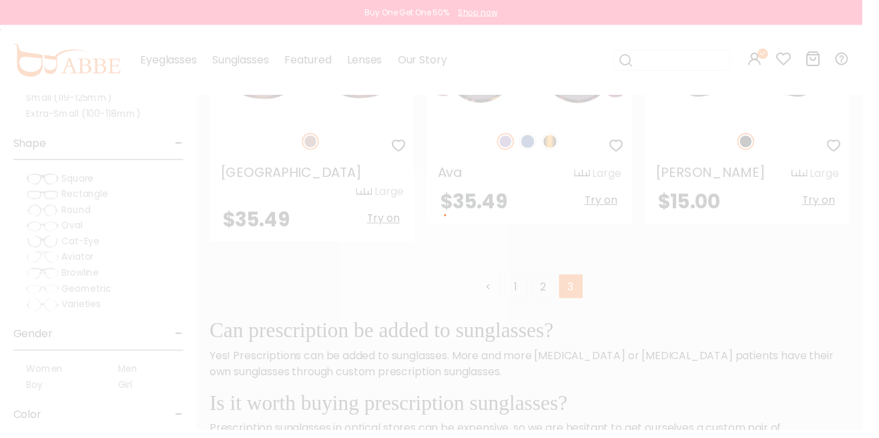
scroll to position [6124, 0]
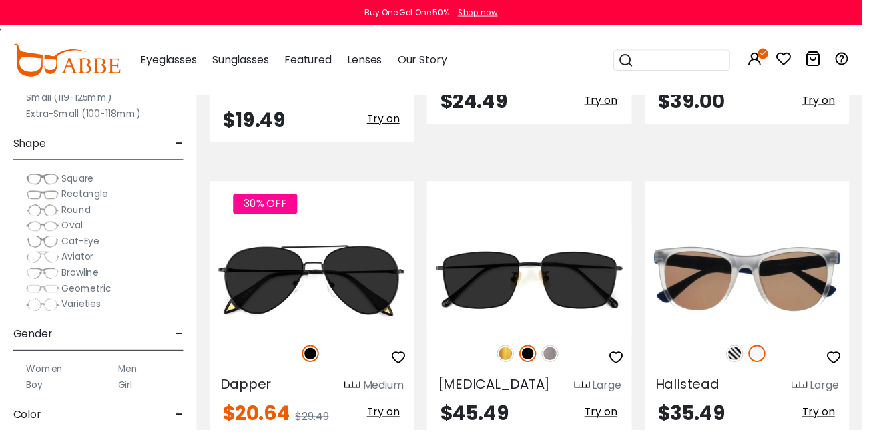
scroll to position [2888, 0]
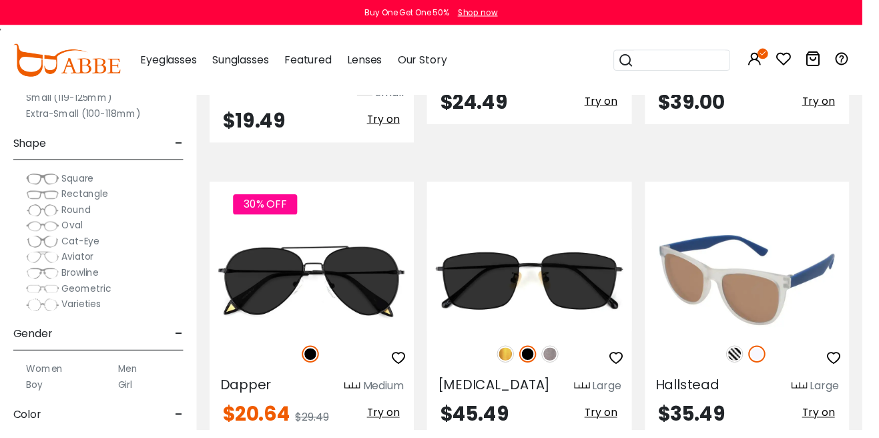
click at [776, 352] on img at bounding box center [771, 360] width 17 height 17
click at [750, 352] on img at bounding box center [748, 360] width 17 height 17
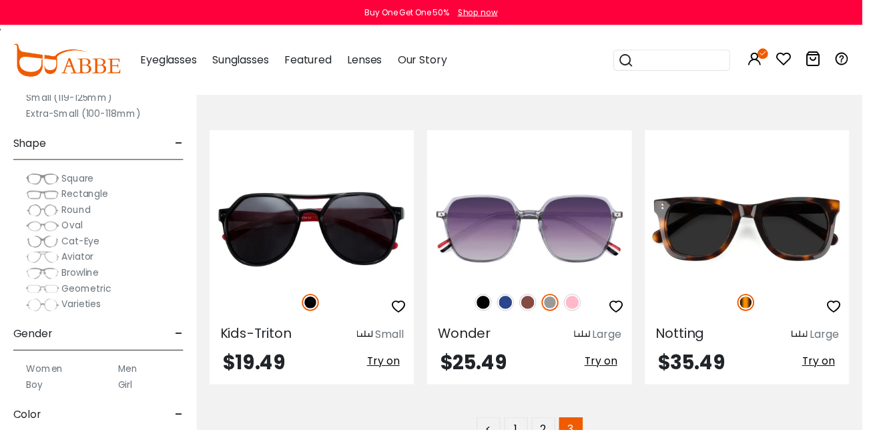
scroll to position [5338, 0]
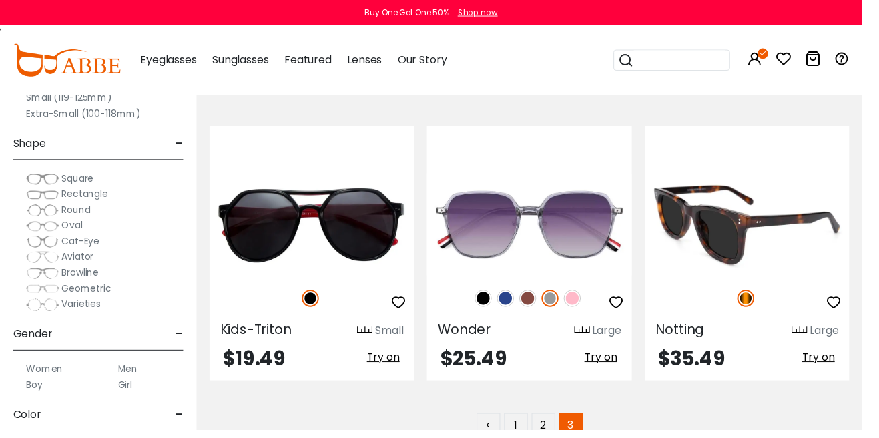
click at [752, 208] on img at bounding box center [762, 229] width 208 height 104
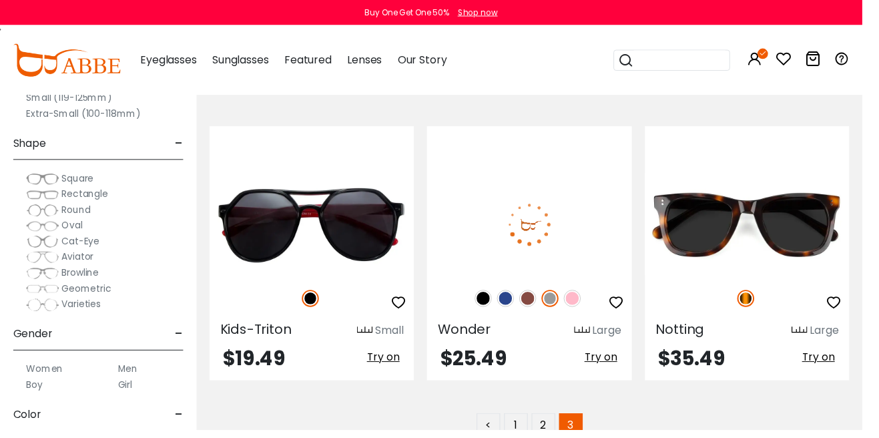
click at [588, 290] on div at bounding box center [539, 304] width 208 height 28
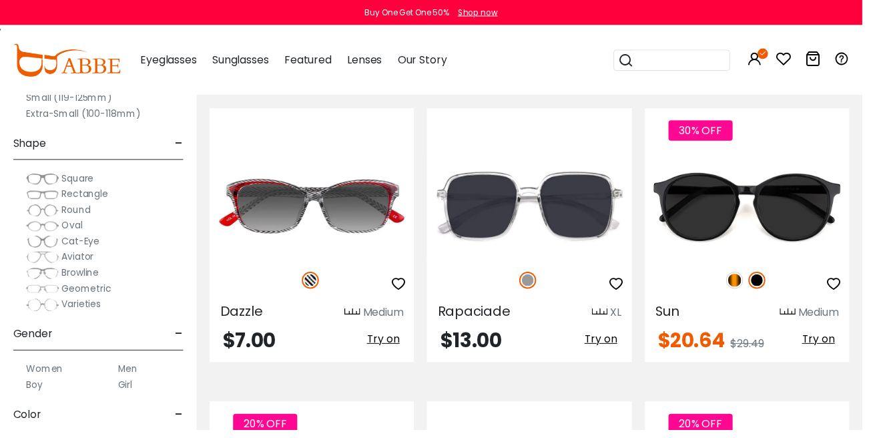
scroll to position [3266, 0]
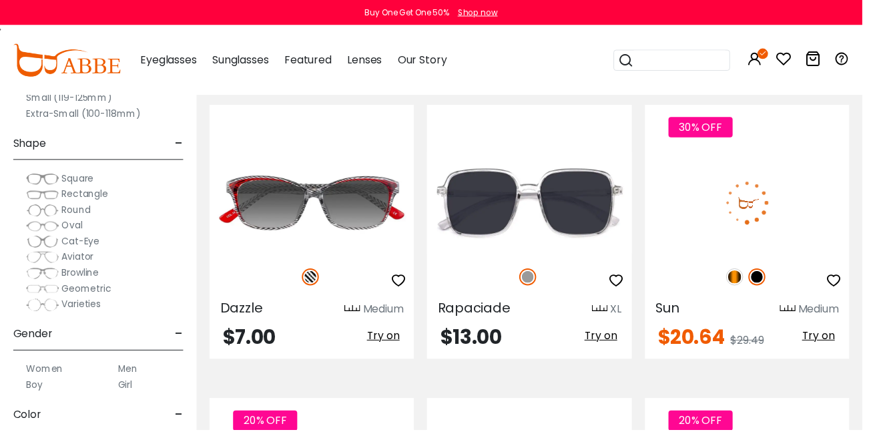
click at [755, 274] on img at bounding box center [748, 282] width 17 height 17
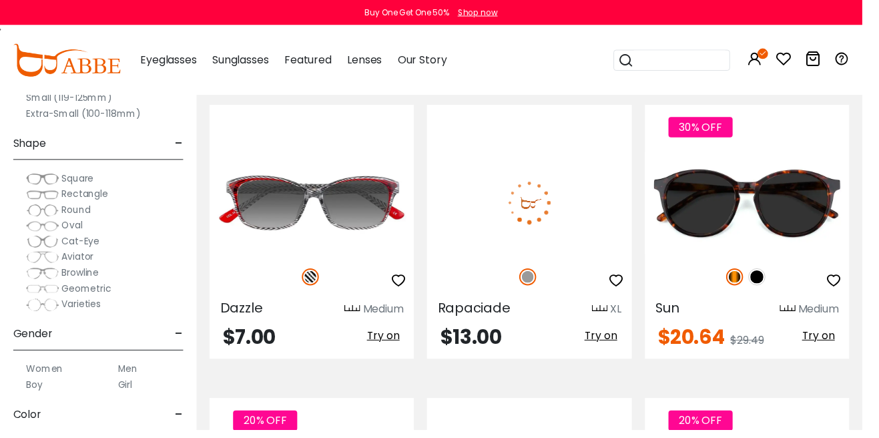
click at [621, 334] on span "Try on" at bounding box center [612, 341] width 33 height 15
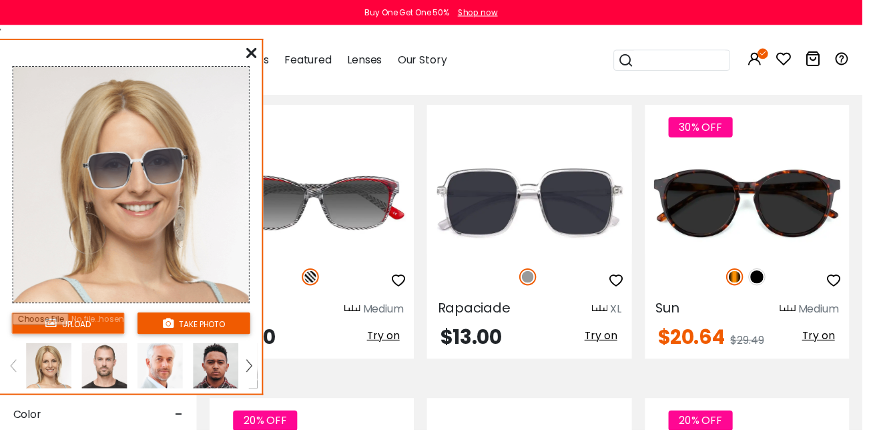
click at [252, 55] on icon at bounding box center [256, 54] width 11 height 11
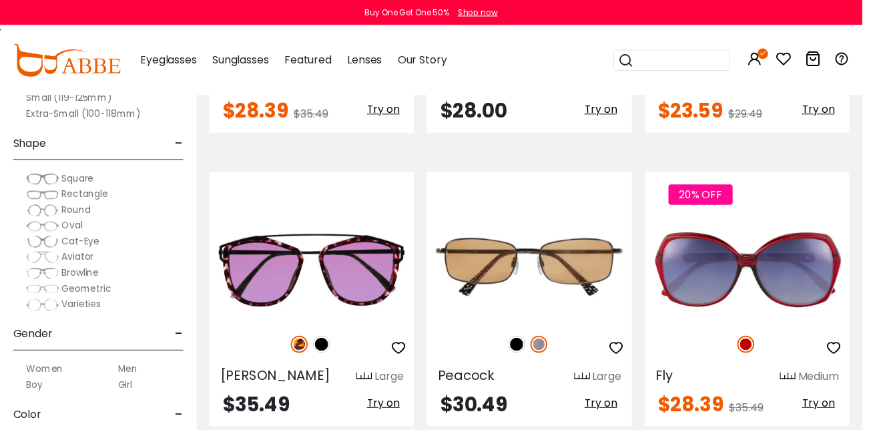
scroll to position [3796, 0]
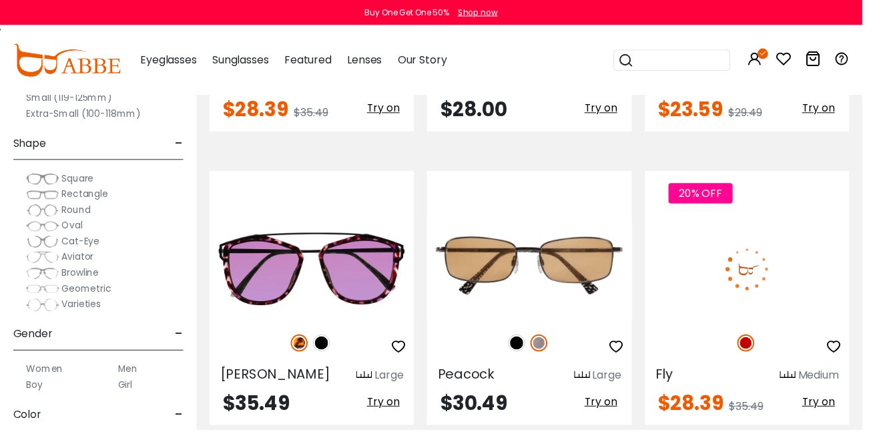
click at [826, 242] on img at bounding box center [762, 274] width 208 height 104
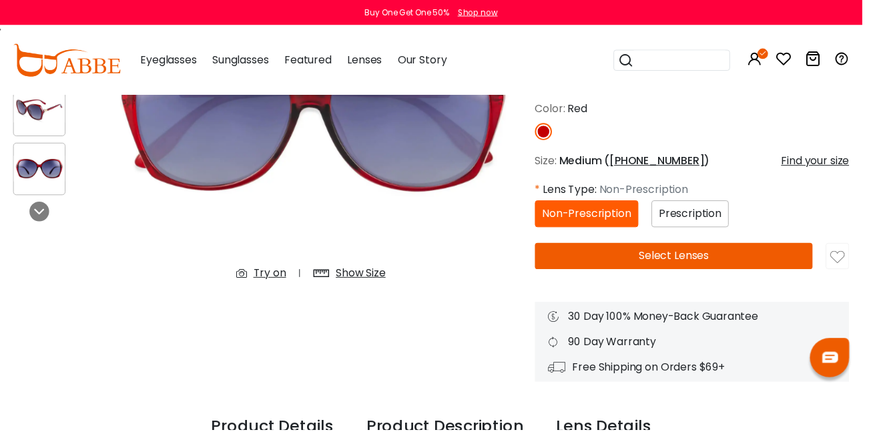
scroll to position [224, 0]
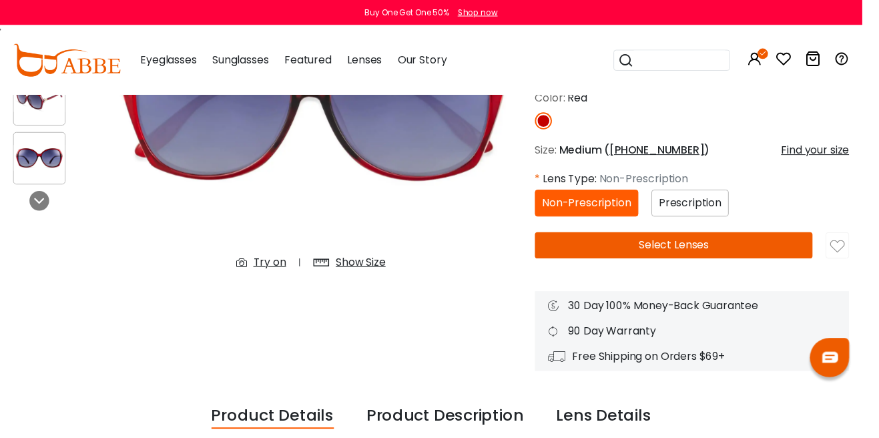
click at [712, 206] on span "Prescription" at bounding box center [704, 206] width 64 height 15
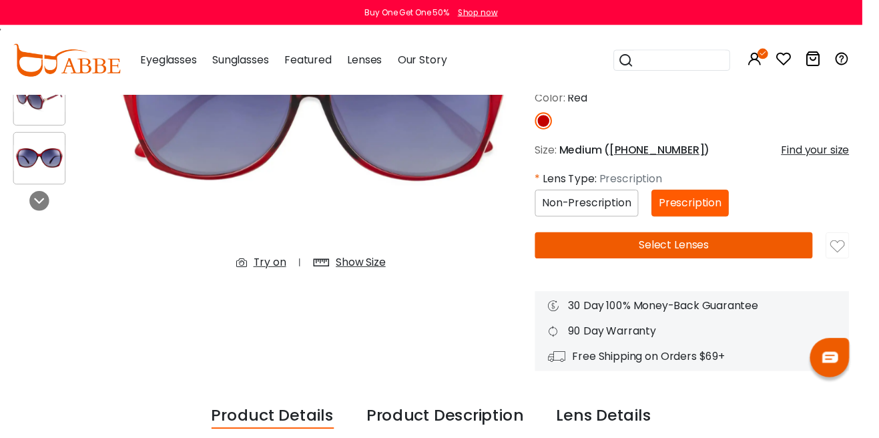
click at [794, 253] on button "Select Lenses" at bounding box center [686, 250] width 283 height 27
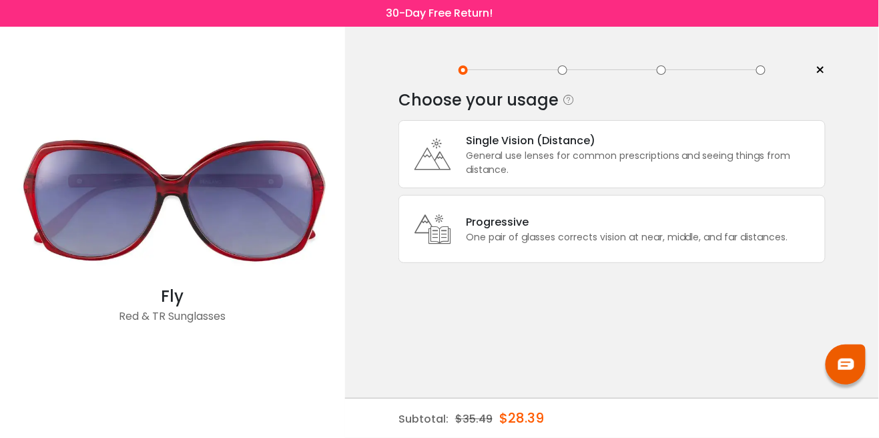
click at [755, 152] on div "General use lenses for common prescriptions and seeing things from distance." at bounding box center [642, 163] width 352 height 28
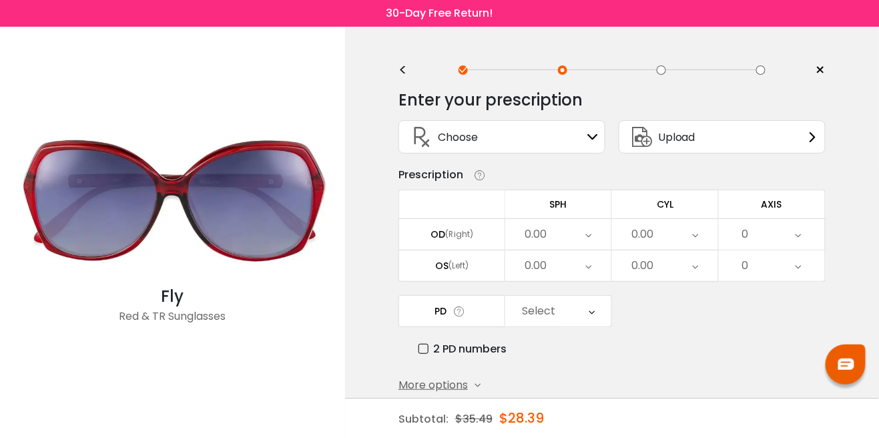
click at [589, 137] on icon at bounding box center [592, 137] width 11 height 11
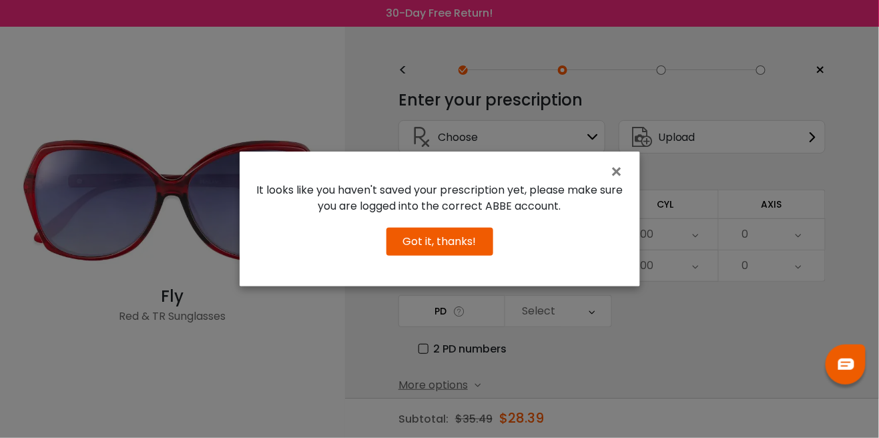
click at [459, 256] on button "Got it, thanks!" at bounding box center [440, 242] width 107 height 28
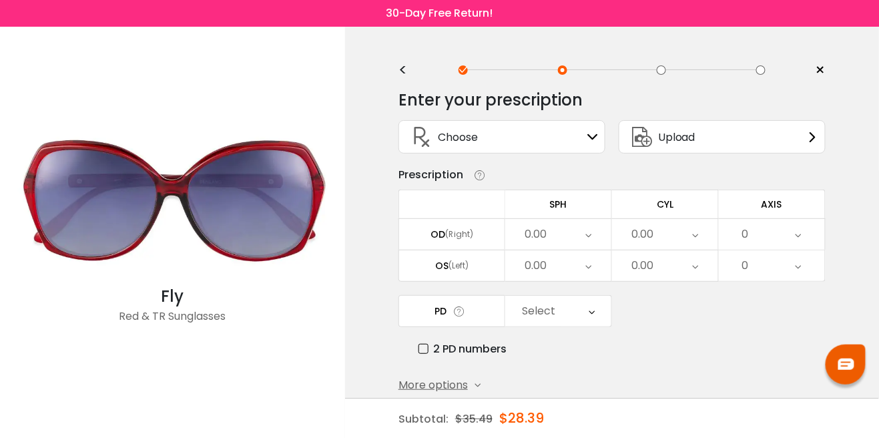
click at [588, 233] on icon at bounding box center [589, 234] width 6 height 31
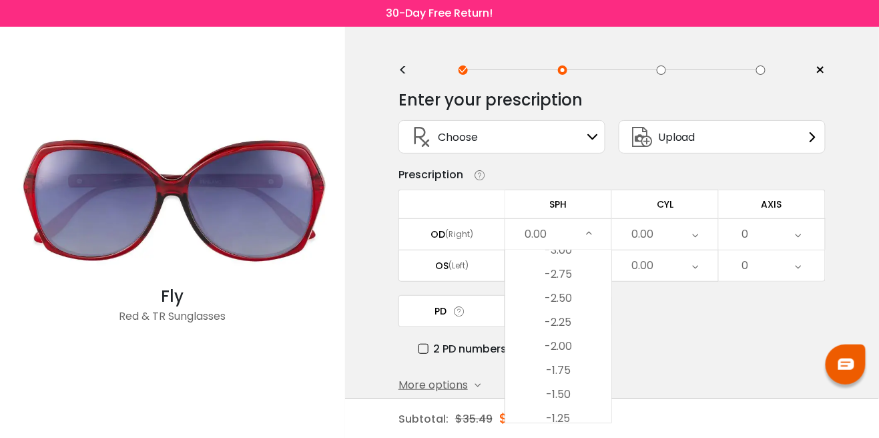
scroll to position [1645, 0]
click at [564, 299] on li "-2.50" at bounding box center [558, 300] width 106 height 24
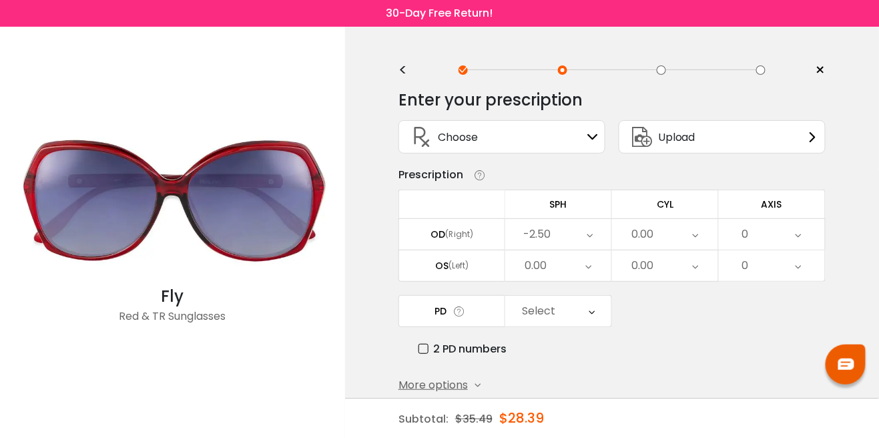
click at [686, 230] on div "0.00" at bounding box center [665, 234] width 106 height 31
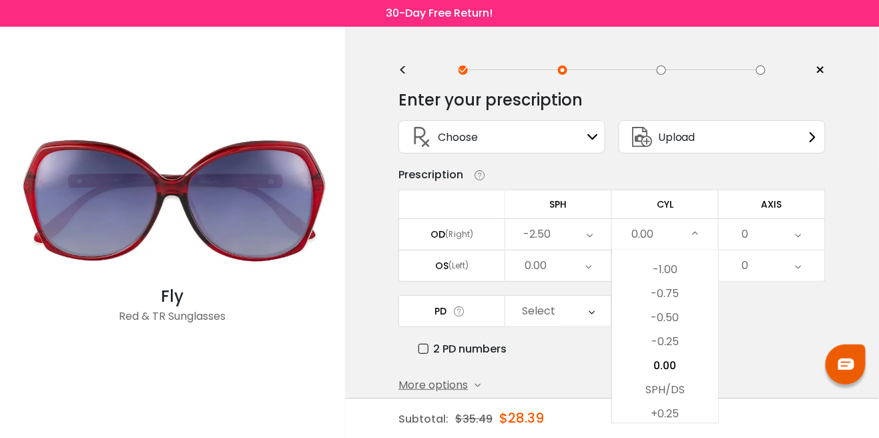
scroll to position [445, 0]
click at [672, 294] on li "-1.00" at bounding box center [665, 298] width 106 height 24
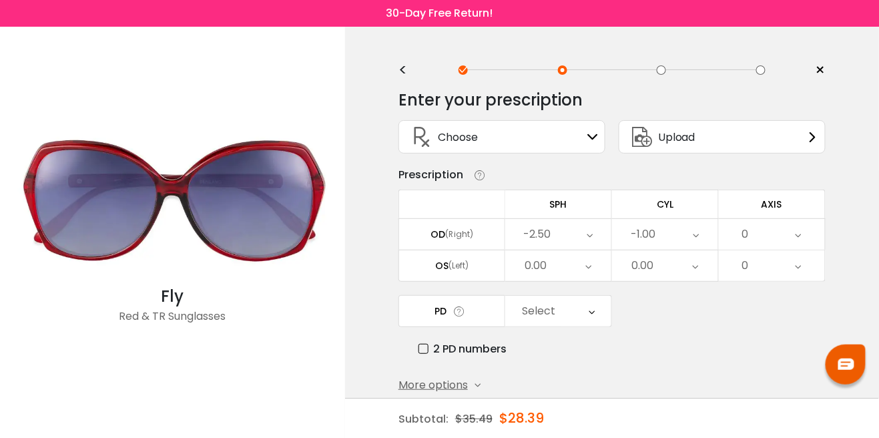
click at [582, 268] on div "0.00" at bounding box center [558, 265] width 106 height 31
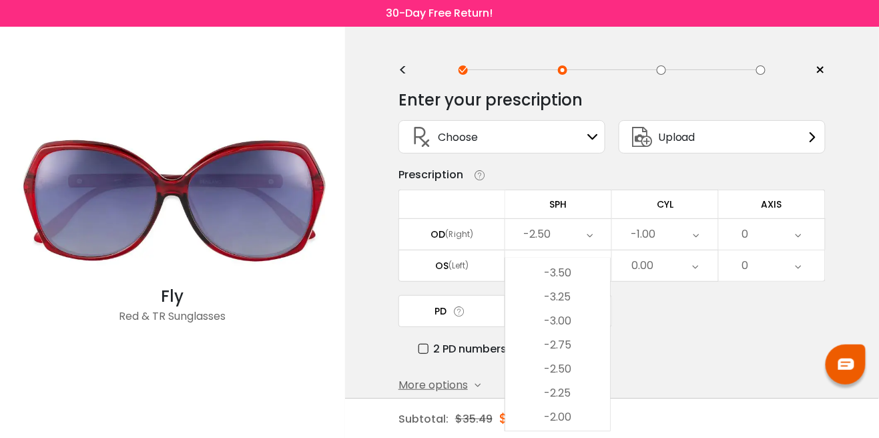
scroll to position [1581, 0]
click at [571, 294] on li "-3.25" at bounding box center [557, 299] width 105 height 24
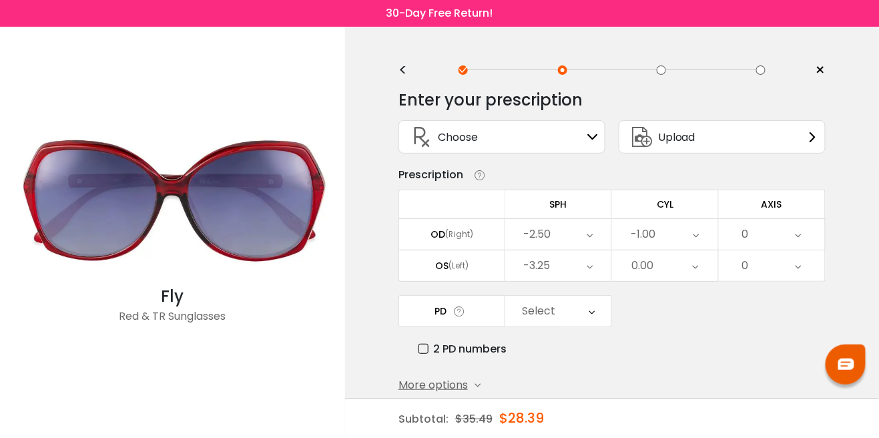
click at [668, 266] on div "0.00" at bounding box center [665, 265] width 106 height 31
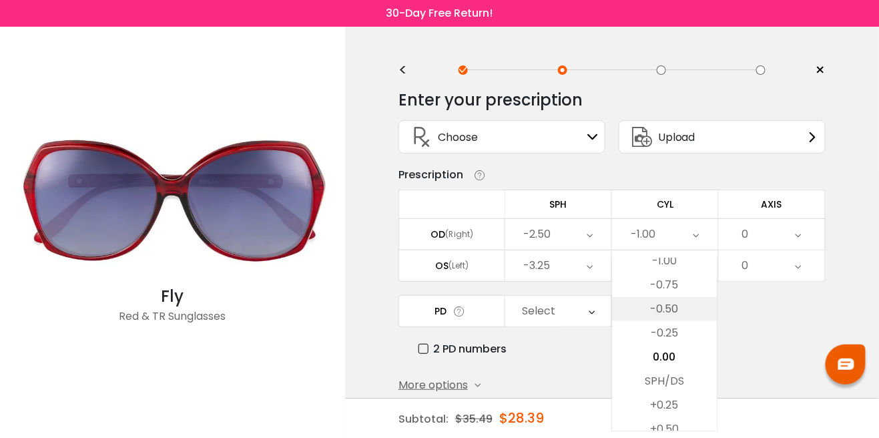
click at [672, 308] on li "-0.50" at bounding box center [664, 309] width 105 height 24
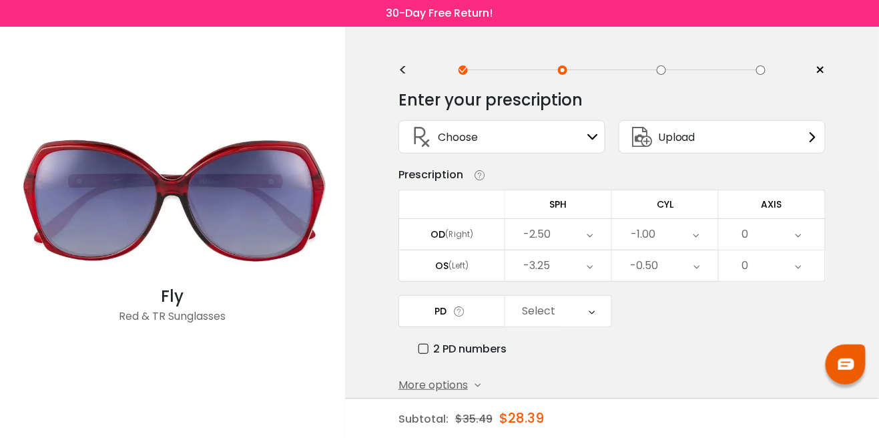
click at [804, 232] on div "0" at bounding box center [772, 234] width 106 height 31
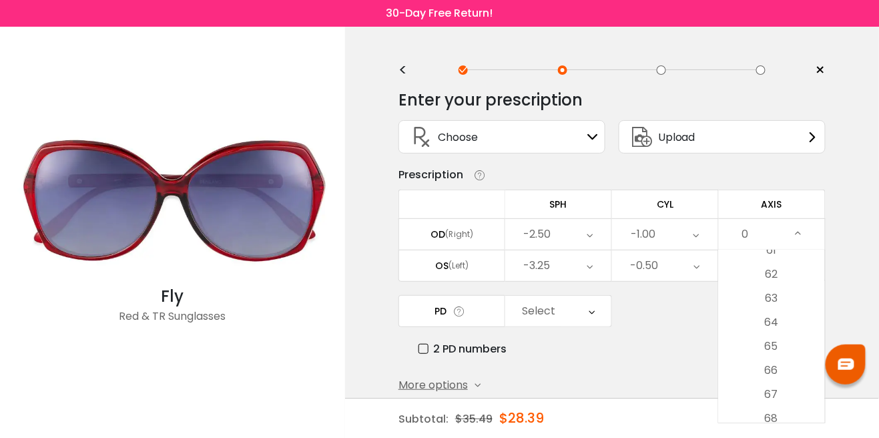
scroll to position [1481, 0]
click at [778, 296] on li "63" at bounding box center [772, 296] width 106 height 24
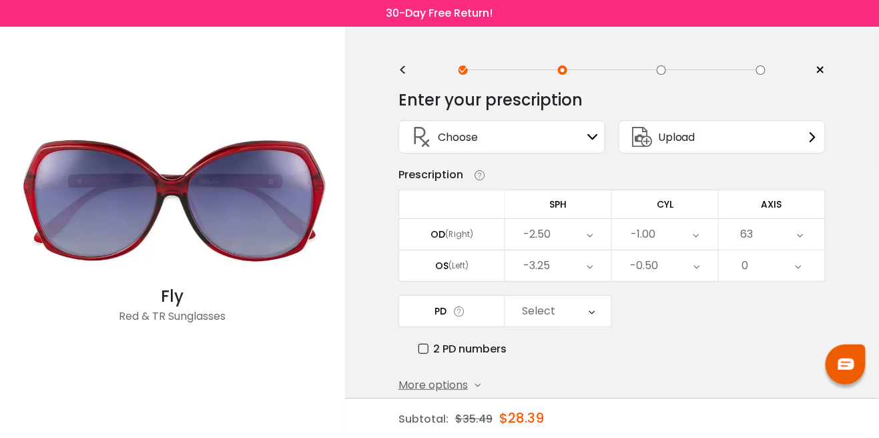
click at [801, 265] on icon at bounding box center [799, 265] width 6 height 31
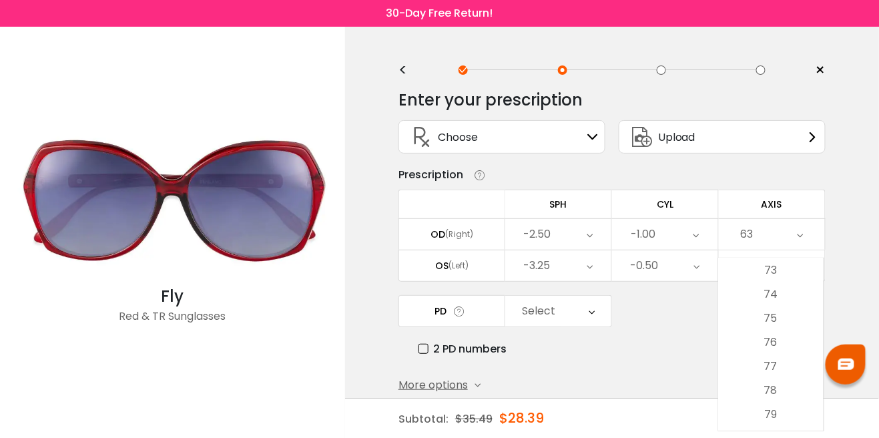
scroll to position [1751, 0]
click at [776, 313] on li "75" at bounding box center [771, 322] width 105 height 24
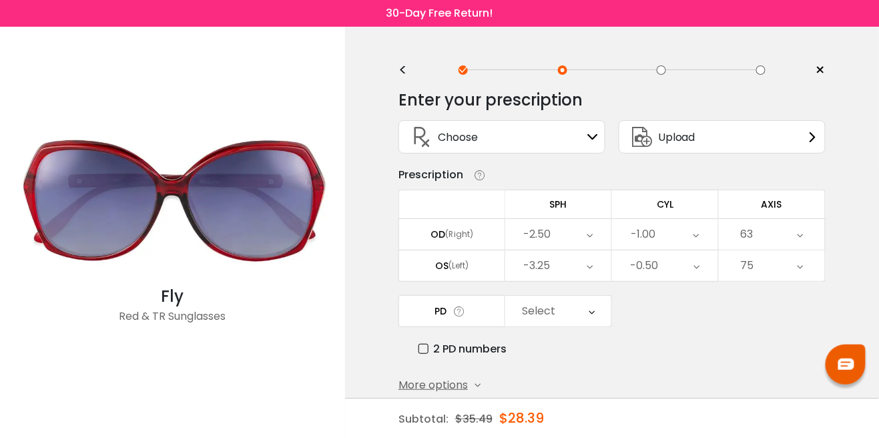
click at [598, 318] on div "Select" at bounding box center [558, 311] width 106 height 31
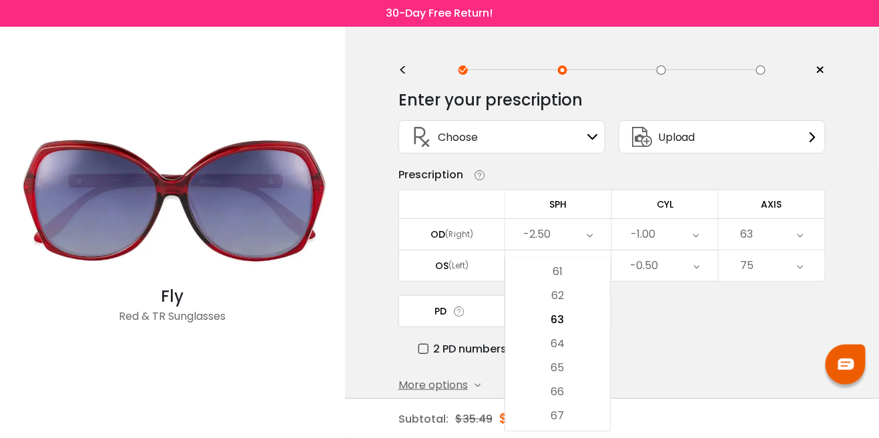
scroll to position [360, 0]
click at [563, 395] on li "66" at bounding box center [557, 391] width 105 height 24
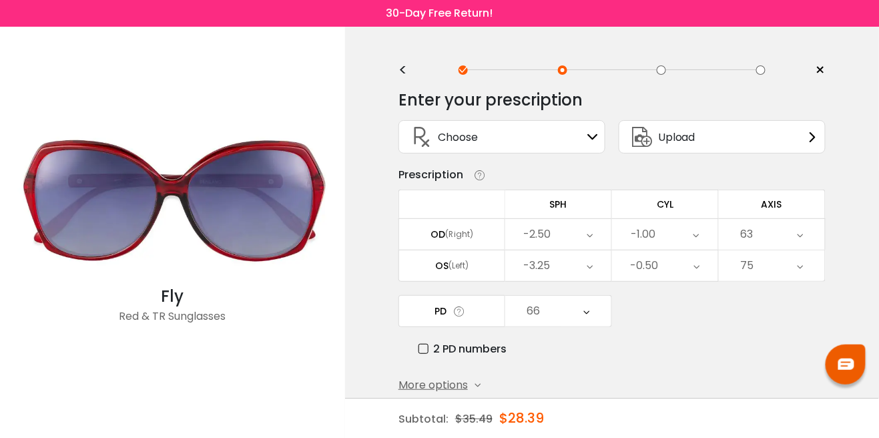
click at [529, 426] on button "Submit & Continue" at bounding box center [481, 421] width 164 height 28
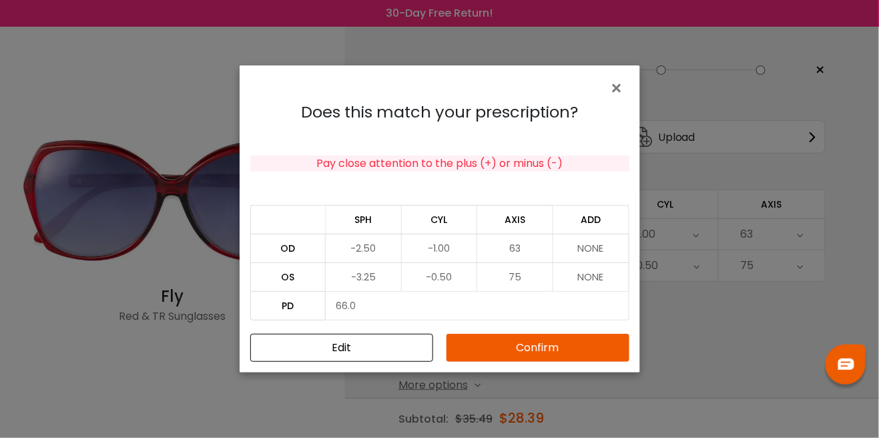
click at [390, 362] on button "Edit" at bounding box center [341, 348] width 183 height 28
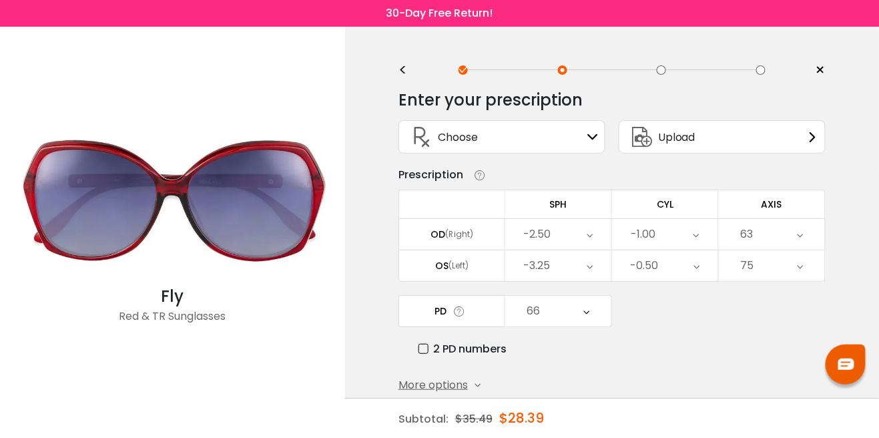
click at [472, 387] on div "More options" at bounding box center [440, 385] width 82 height 16
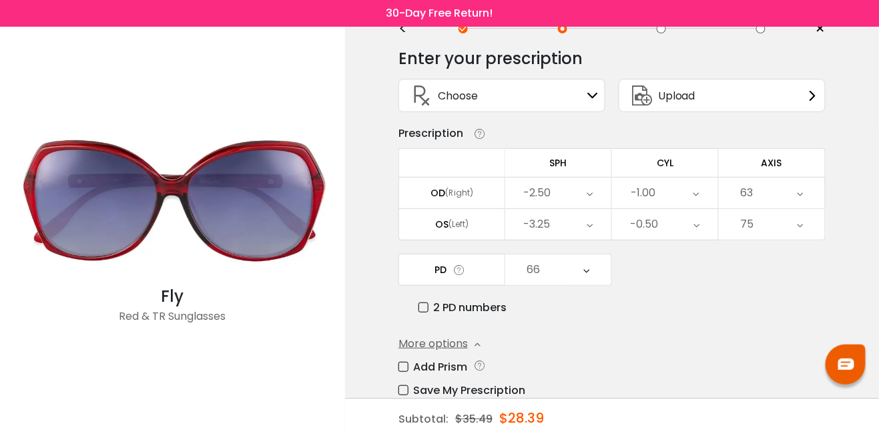
scroll to position [43, 0]
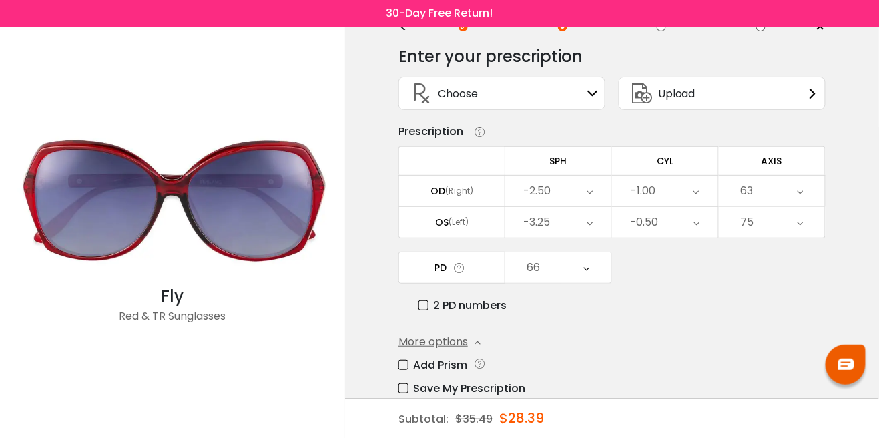
click at [483, 359] on icon at bounding box center [479, 363] width 13 height 14
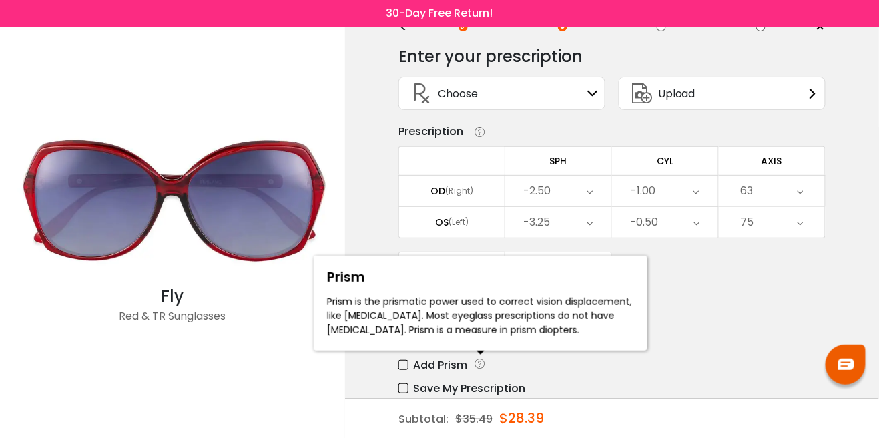
click at [742, 373] on div "Add Prism Vertical (Δ) Base Direction Horizontal (Δ) Base Direction OD (Right) …" at bounding box center [612, 376] width 427 height 40
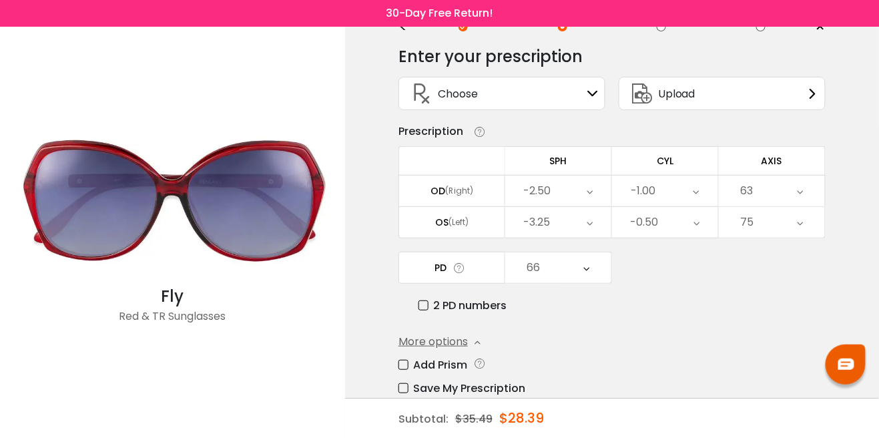
click at [477, 128] on icon at bounding box center [477, 132] width 20 height 14
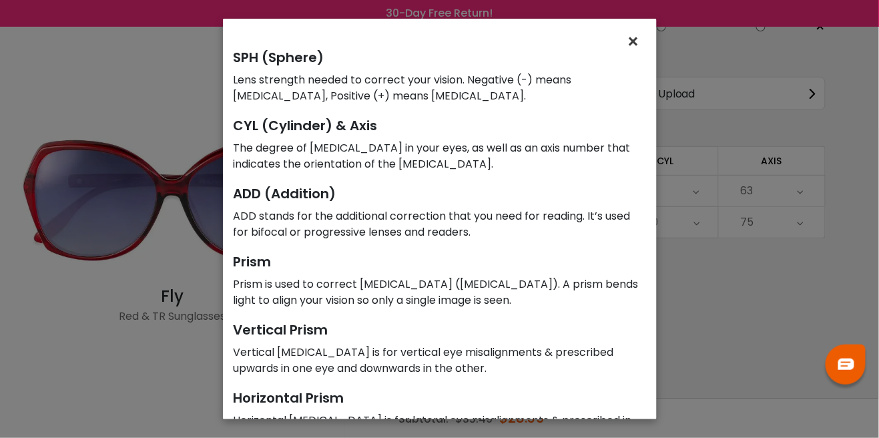
click at [630, 41] on span "×" at bounding box center [636, 41] width 19 height 29
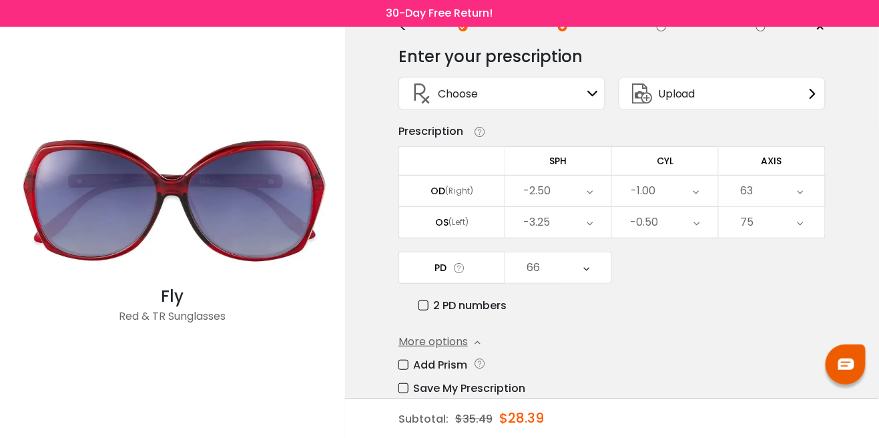
click at [403, 389] on label "Save My Prescription" at bounding box center [462, 388] width 127 height 17
click at [569, 412] on input "text" at bounding box center [506, 415] width 214 height 25
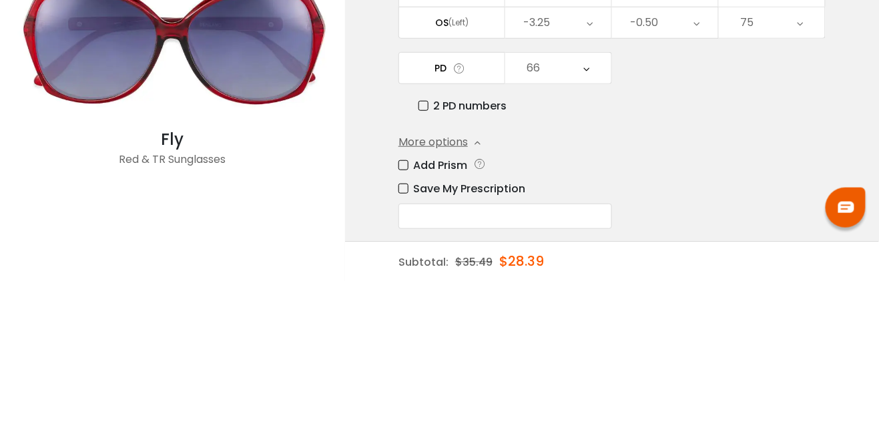
scroll to position [86, 0]
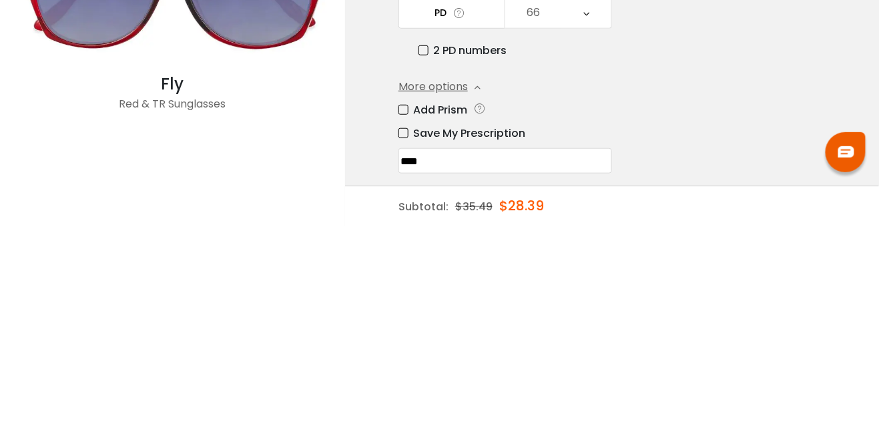
type input "****"
click at [669, 352] on div "Save My Prescription ****" at bounding box center [612, 361] width 427 height 49
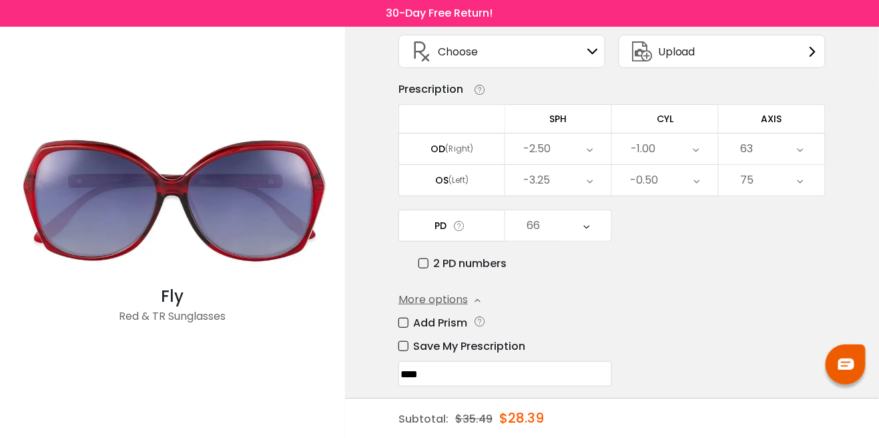
scroll to position [75, 0]
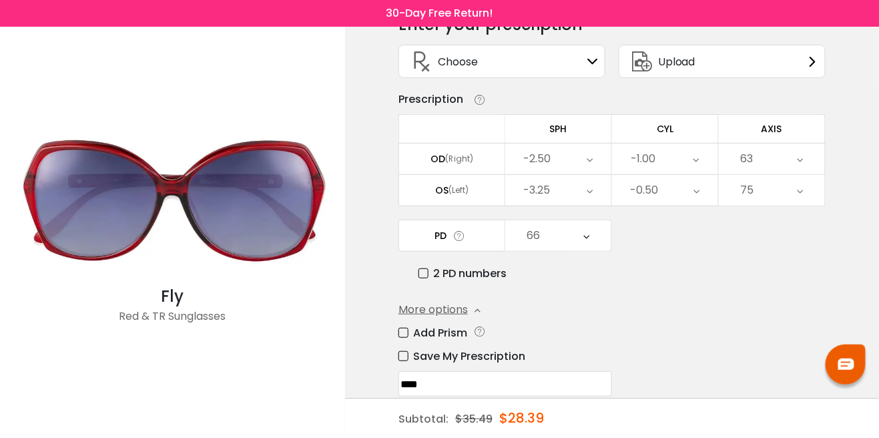
click at [501, 429] on button "Submit & Continue" at bounding box center [481, 424] width 164 height 28
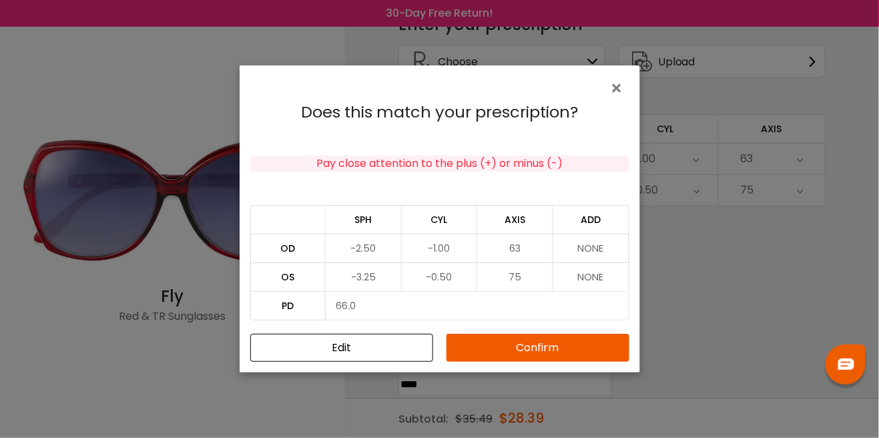
click at [575, 362] on button "Confirm" at bounding box center [538, 348] width 183 height 28
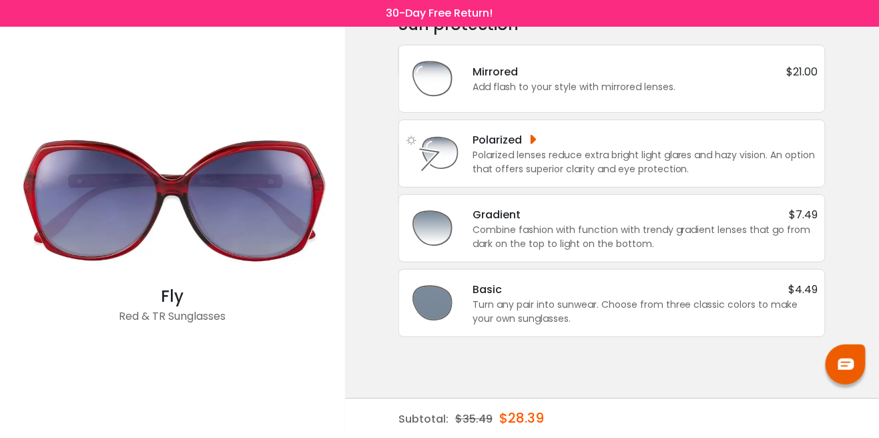
scroll to position [0, 0]
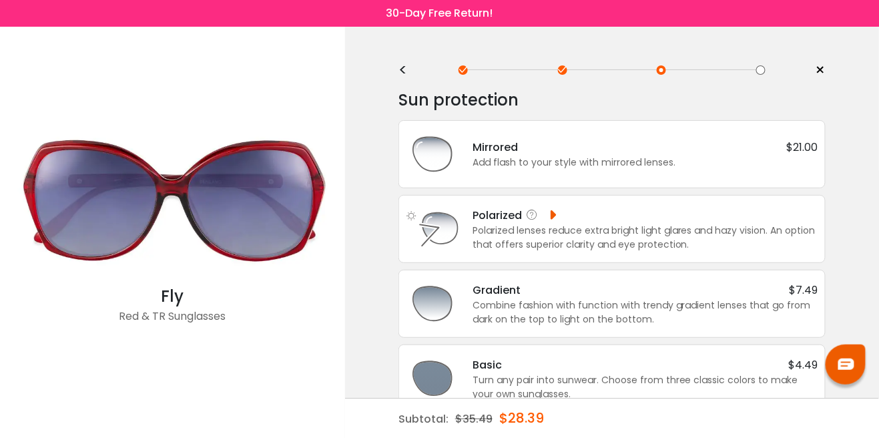
click at [698, 230] on div "Polarized lenses reduce extra bright light glares and hazy vision. An option th…" at bounding box center [646, 238] width 346 height 28
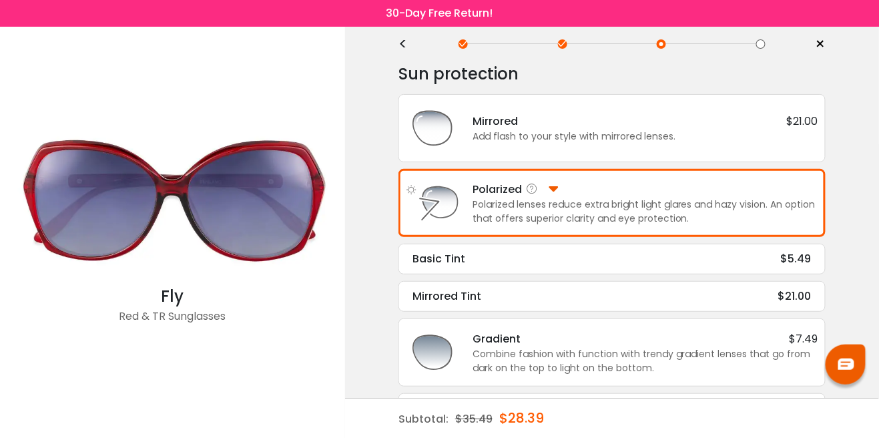
scroll to position [37, 0]
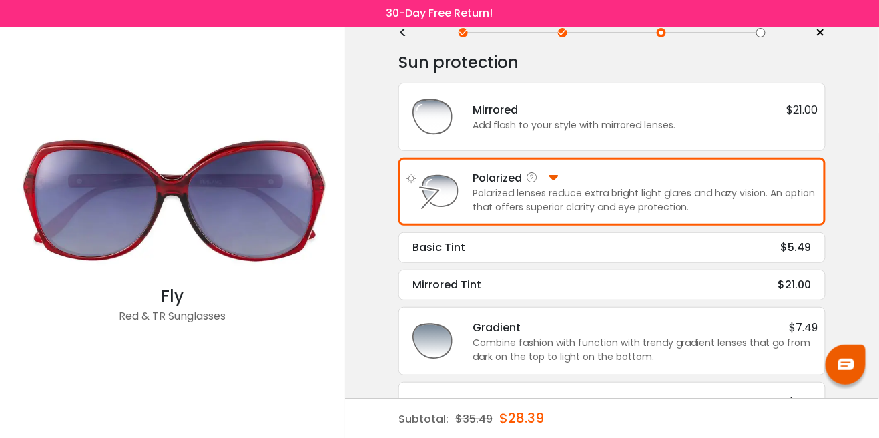
click at [754, 199] on div "Polarized lenses reduce extra bright light glares and hazy vision. An option th…" at bounding box center [646, 200] width 346 height 28
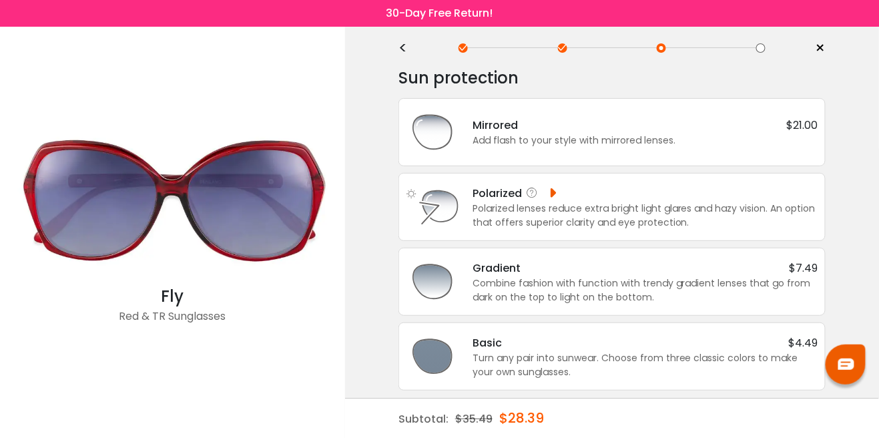
scroll to position [0, 0]
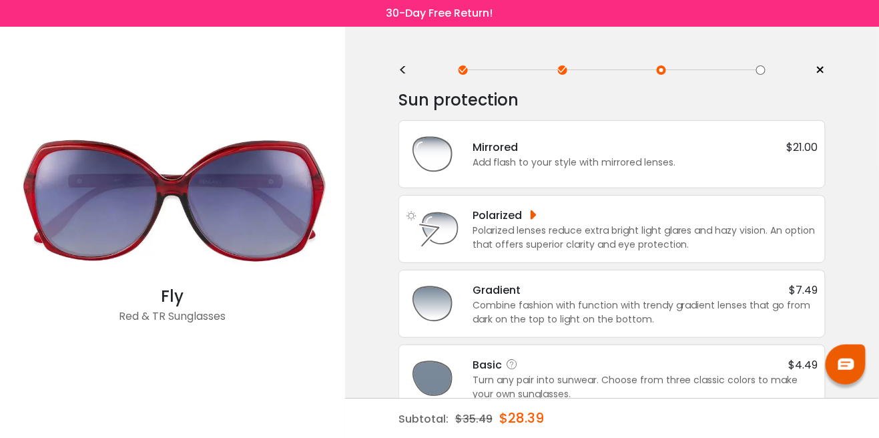
click at [706, 384] on div "Turn any pair into sunwear. Choose from three classic colors to make your own s…" at bounding box center [646, 387] width 346 height 28
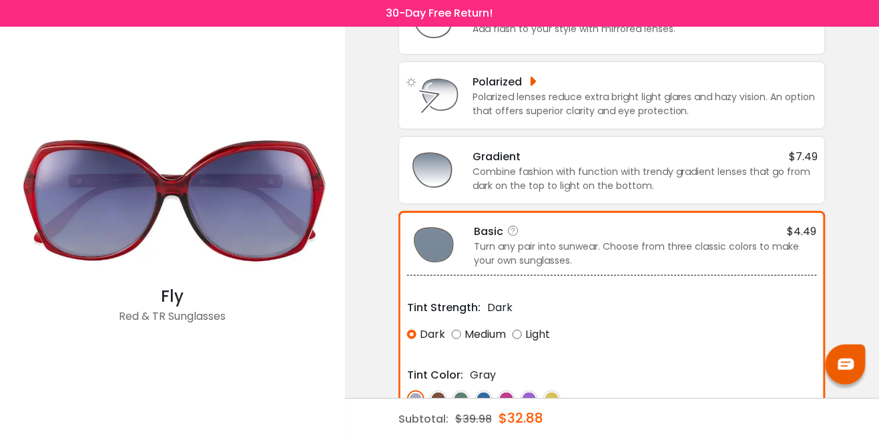
scroll to position [145, 0]
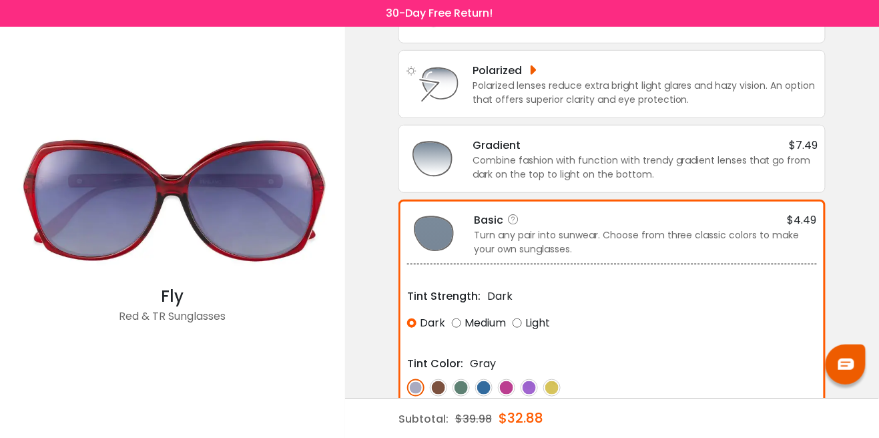
click at [439, 389] on img at bounding box center [438, 387] width 17 height 17
click at [464, 392] on img at bounding box center [461, 387] width 17 height 17
click at [485, 390] on img at bounding box center [483, 387] width 17 height 17
click at [511, 389] on img at bounding box center [506, 387] width 17 height 17
click at [534, 388] on img at bounding box center [529, 387] width 17 height 17
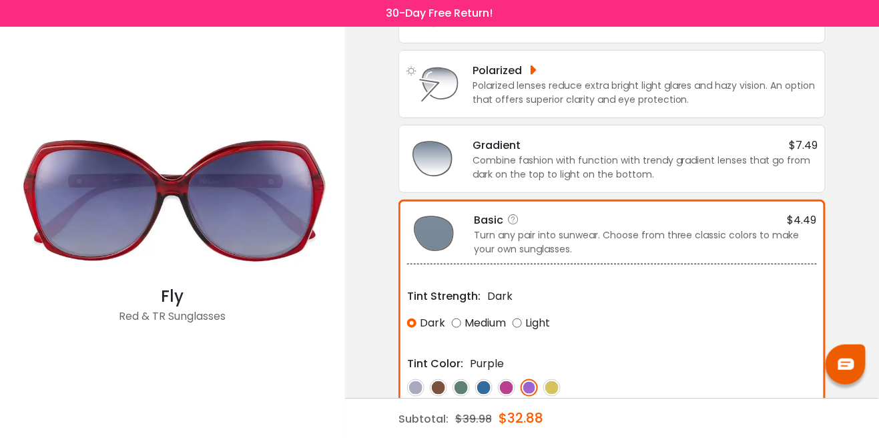
click at [552, 387] on img at bounding box center [551, 387] width 17 height 17
click at [536, 384] on img at bounding box center [529, 387] width 17 height 17
click at [511, 389] on img at bounding box center [506, 387] width 17 height 17
click at [533, 387] on img at bounding box center [529, 387] width 17 height 17
click at [441, 387] on img at bounding box center [438, 387] width 17 height 17
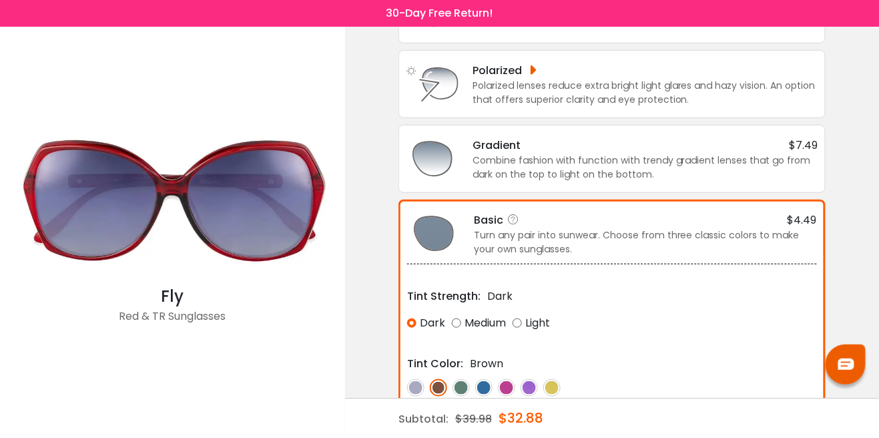
click at [534, 386] on img at bounding box center [529, 387] width 17 height 17
click at [492, 428] on button "Choose & Continue" at bounding box center [461, 431] width 109 height 28
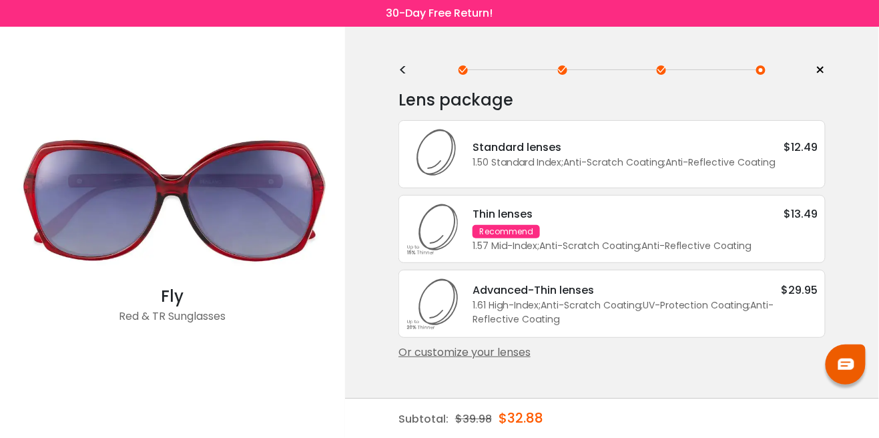
scroll to position [0, 0]
click at [717, 156] on div "1.50 Standard Index ; Anti-Scratch Coating ; Anti-Reflective Coating ;" at bounding box center [646, 163] width 346 height 14
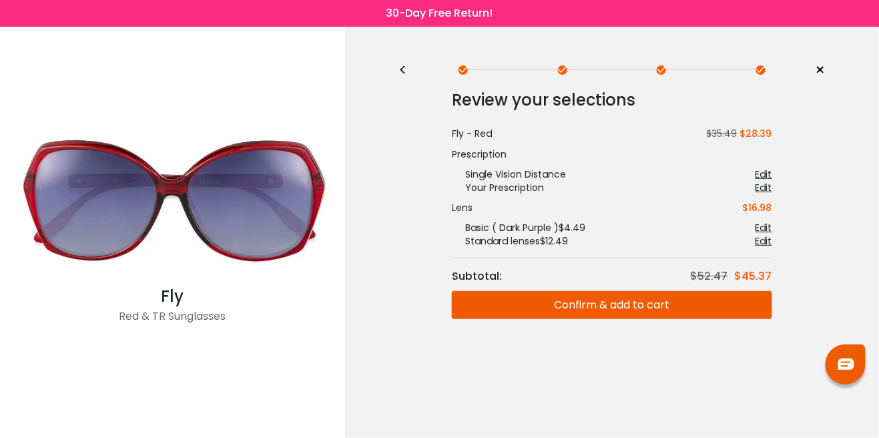
click at [644, 305] on button "Confirm & add to cart" at bounding box center [612, 305] width 320 height 28
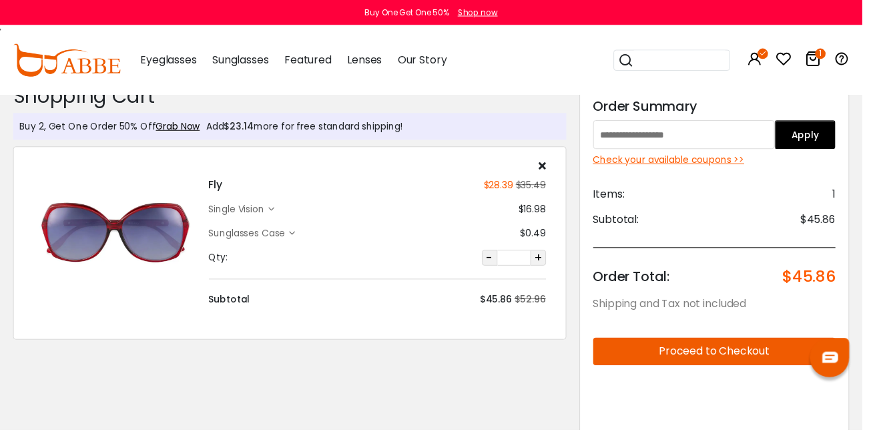
scroll to position [13, 0]
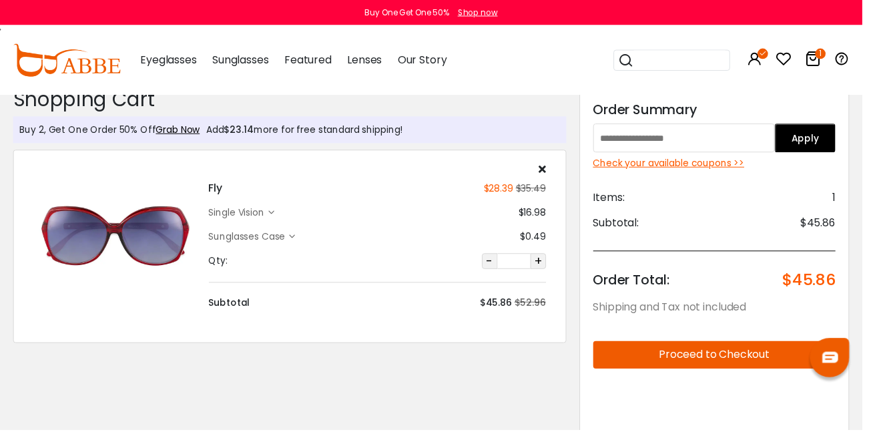
click at [753, 143] on input "text" at bounding box center [698, 140] width 186 height 29
click at [747, 139] on input "text" at bounding box center [698, 140] width 186 height 29
type input "********"
click at [818, 143] on button "Apply" at bounding box center [821, 140] width 62 height 29
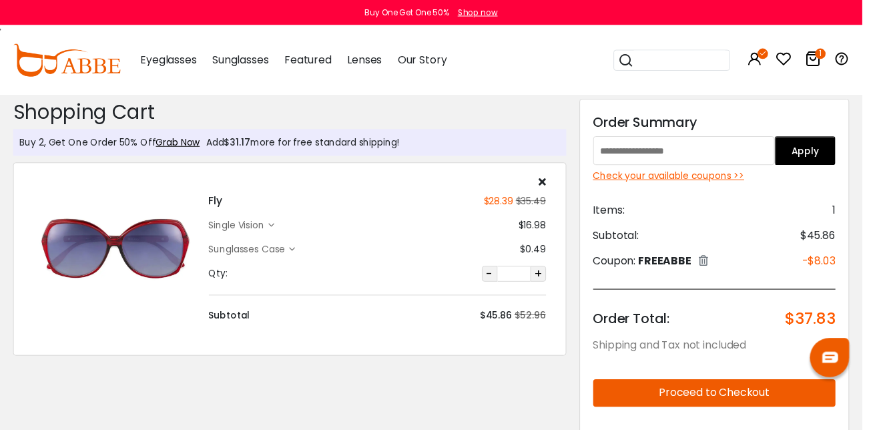
click at [552, 188] on icon at bounding box center [552, 185] width 7 height 11
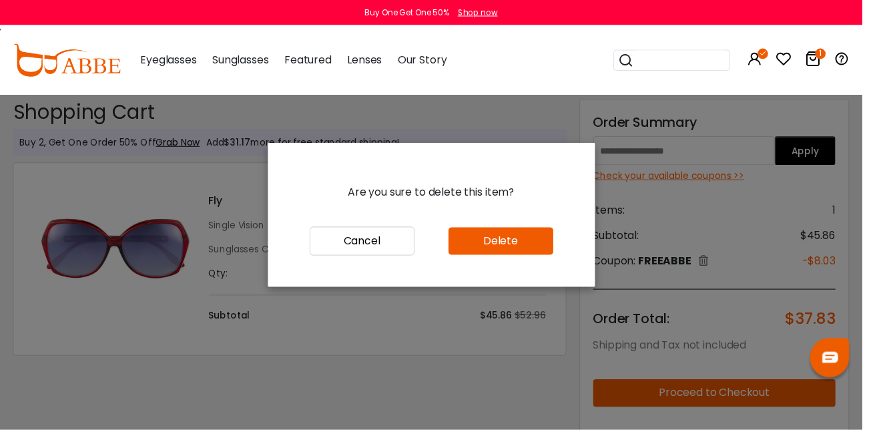
click at [543, 260] on button "Delete" at bounding box center [510, 246] width 107 height 28
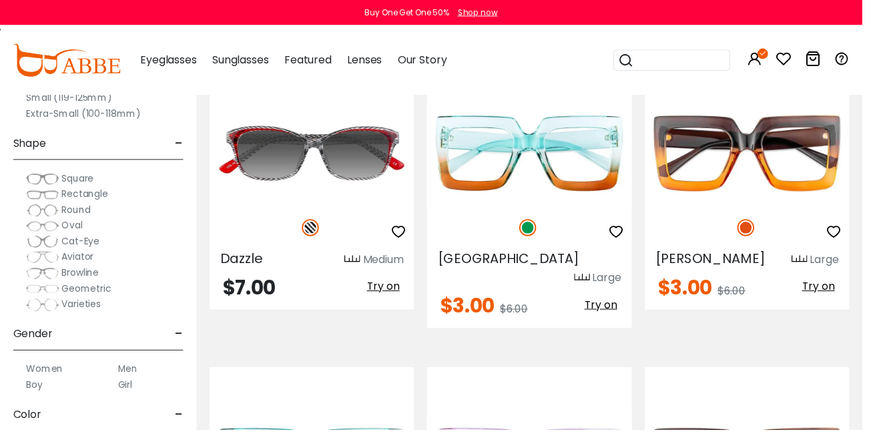
scroll to position [3835, 0]
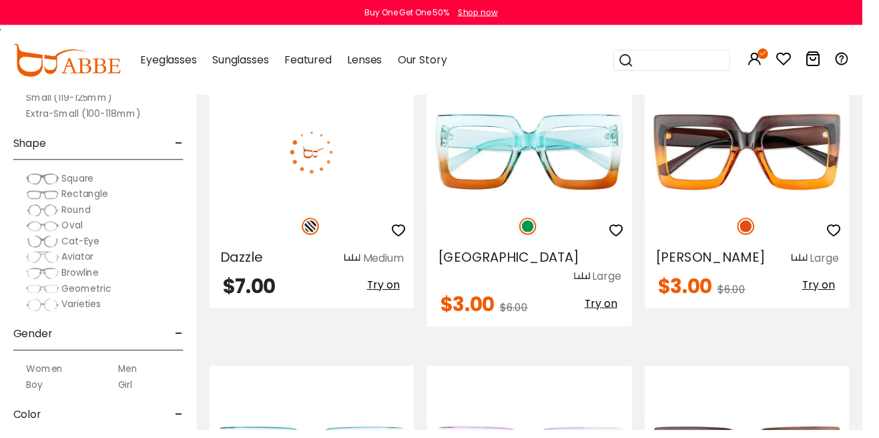
click at [362, 146] on img at bounding box center [318, 155] width 208 height 104
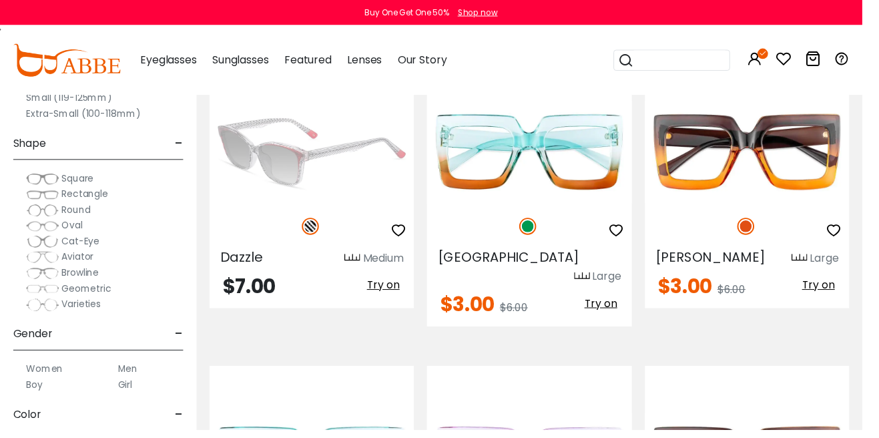
scroll to position [3873, 0]
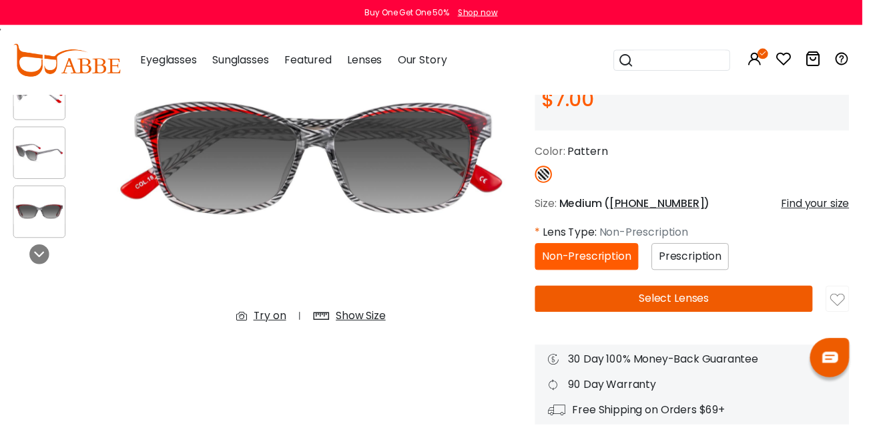
scroll to position [170, 0]
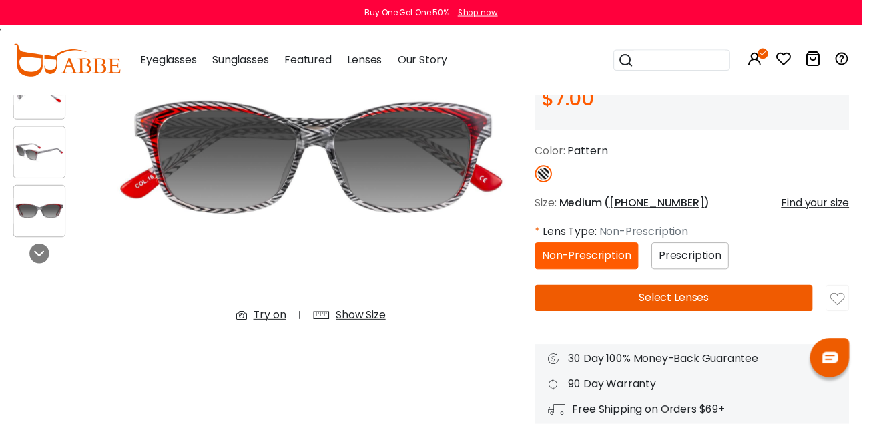
click at [722, 264] on span "Prescription" at bounding box center [704, 259] width 64 height 15
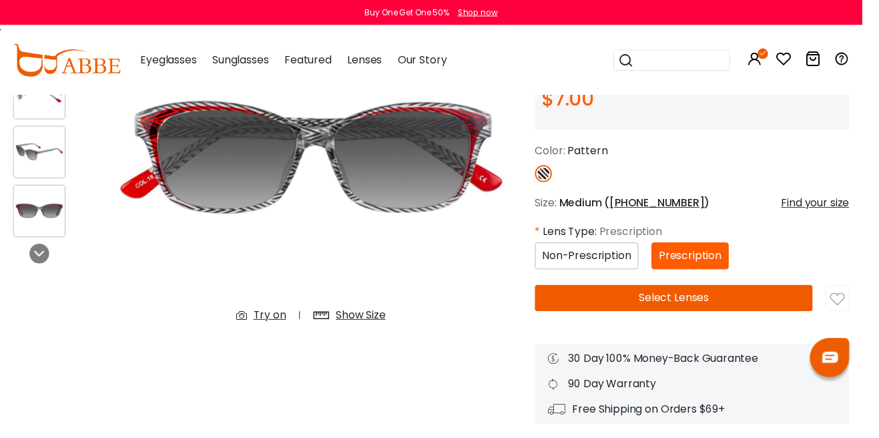
click at [784, 307] on button "Select Lenses" at bounding box center [686, 303] width 283 height 27
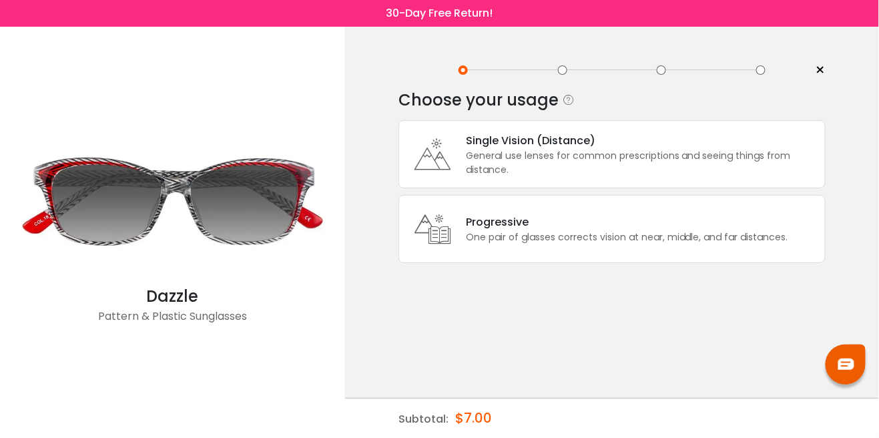
click at [760, 160] on div "General use lenses for common prescriptions and seeing things from distance." at bounding box center [642, 163] width 352 height 28
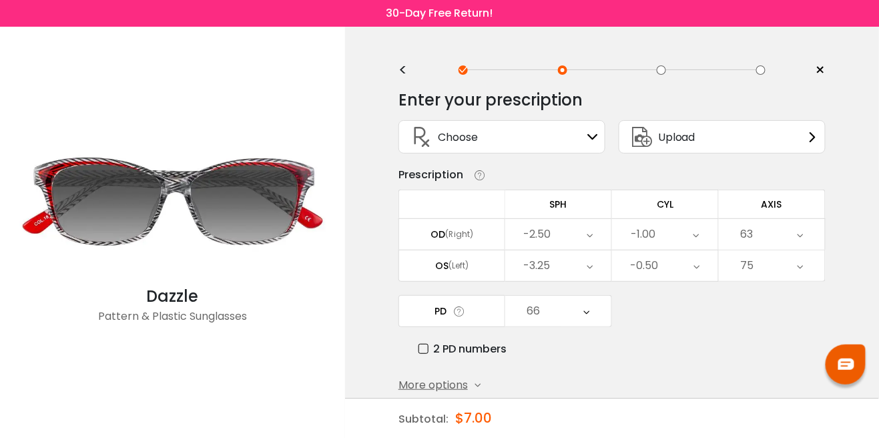
click at [528, 419] on button "Submit & Continue" at bounding box center [481, 421] width 164 height 28
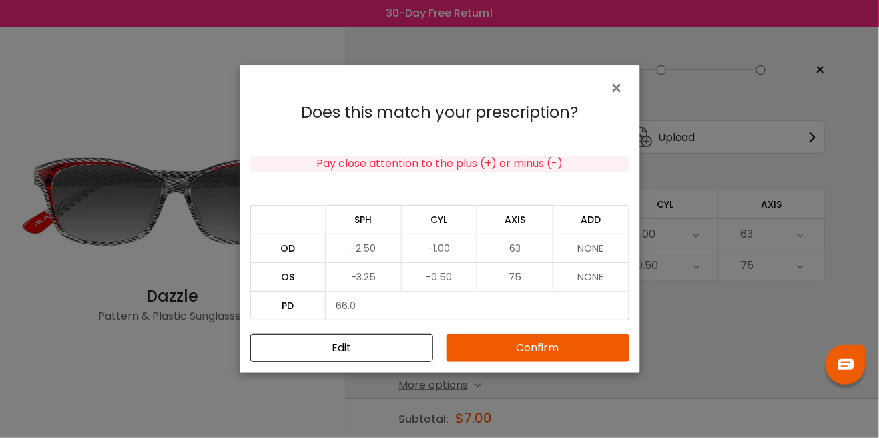
click at [596, 362] on button "Confirm" at bounding box center [538, 348] width 183 height 28
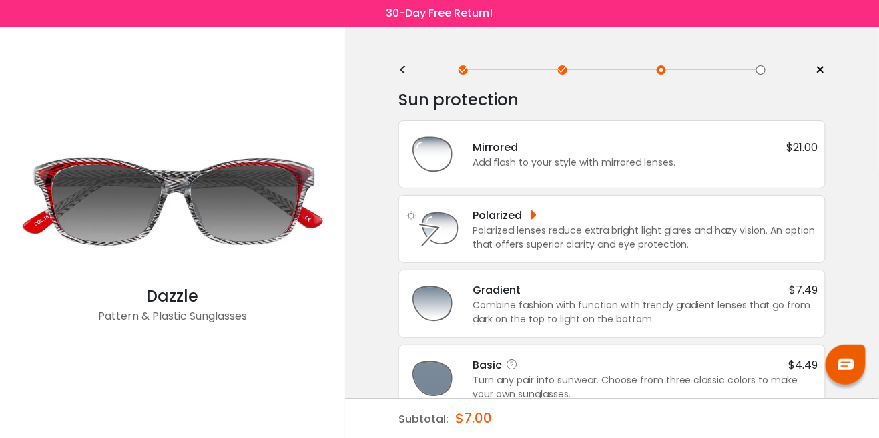
click at [684, 382] on div "Turn any pair into sunwear. Choose from three classic colors to make your own s…" at bounding box center [646, 387] width 346 height 28
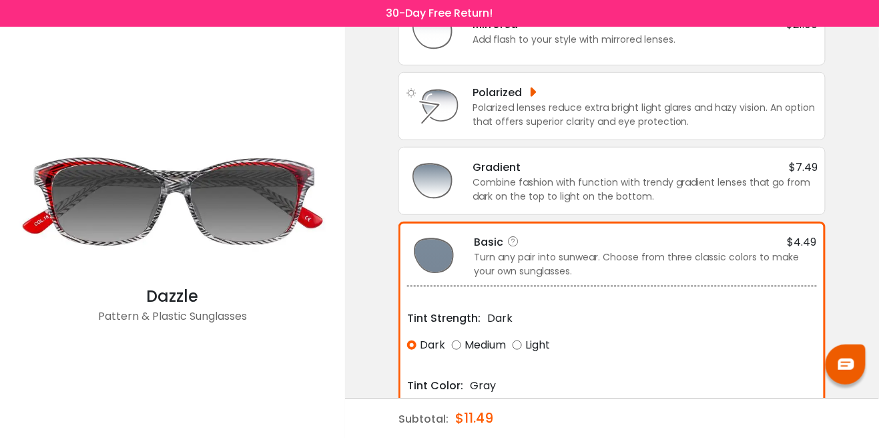
scroll to position [145, 0]
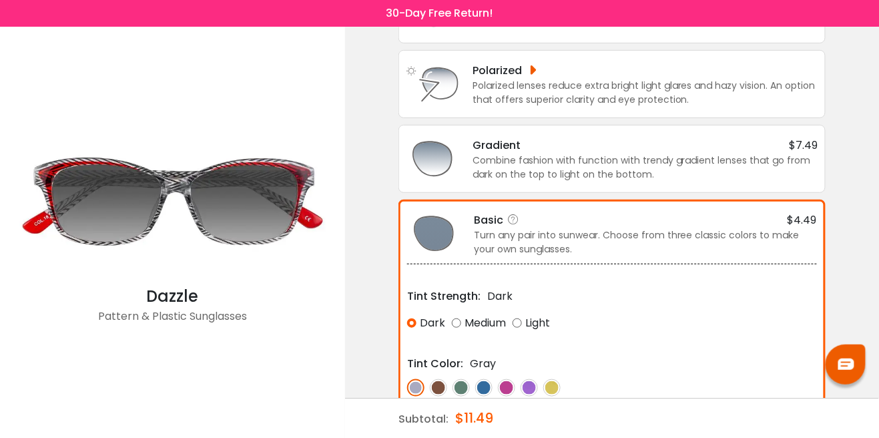
click at [443, 386] on img at bounding box center [438, 387] width 17 height 17
click at [417, 389] on img at bounding box center [415, 387] width 17 height 17
click at [493, 433] on button "Choose & Continue" at bounding box center [461, 431] width 109 height 28
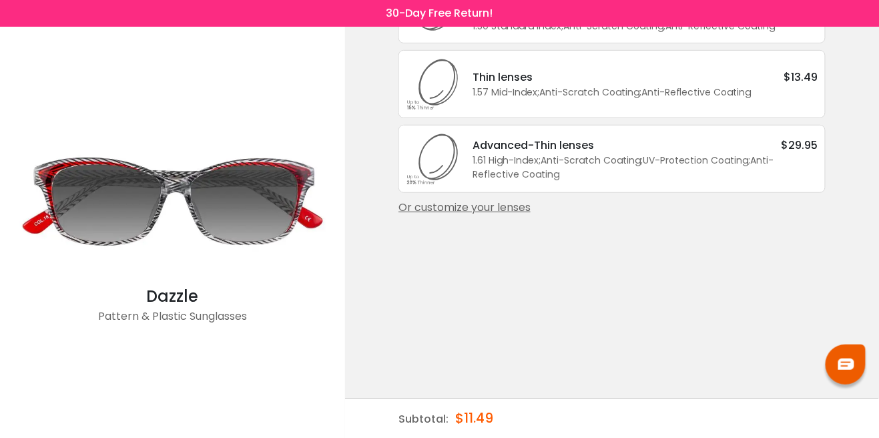
scroll to position [0, 0]
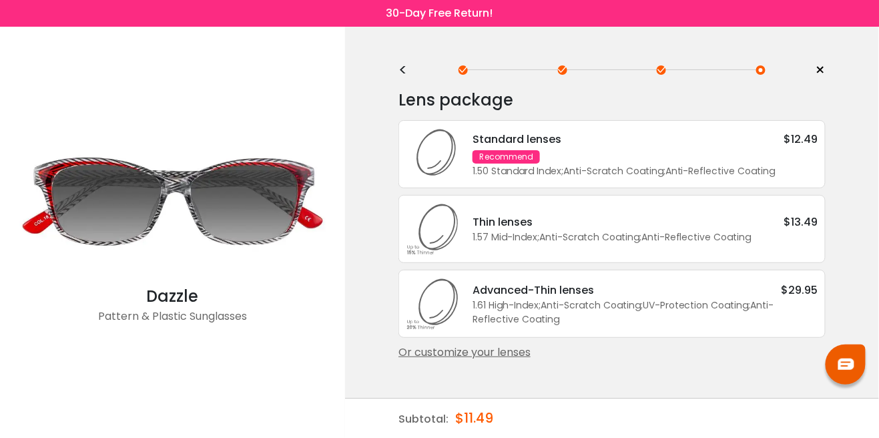
click at [758, 154] on div "Standard lenses $12.49 Recommend 1.50 Standard Index ; Anti-Scratch Coating ; A…" at bounding box center [638, 154] width 359 height 47
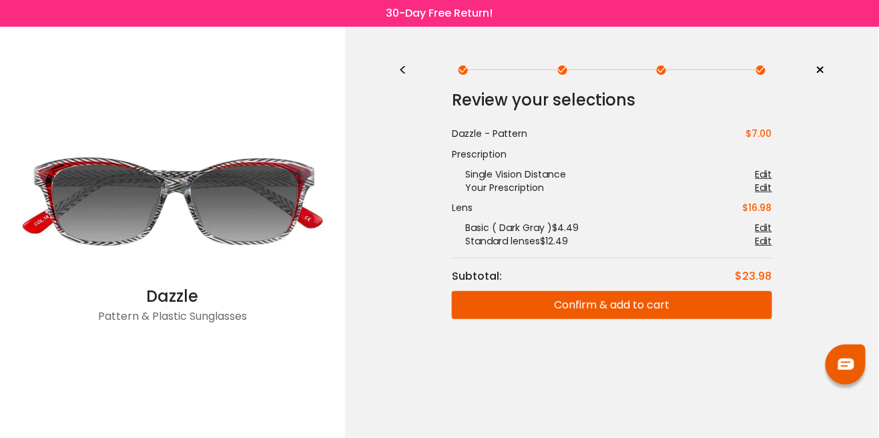
click at [710, 305] on button "Confirm & add to cart" at bounding box center [612, 305] width 320 height 28
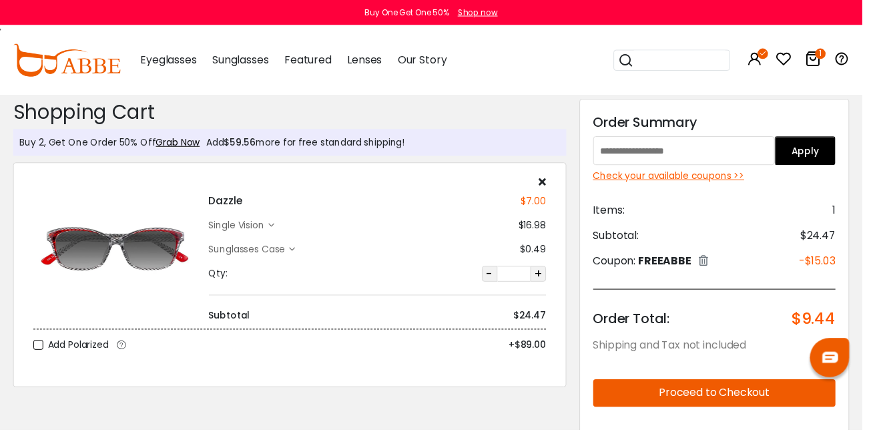
click at [549, 186] on div at bounding box center [385, 185] width 344 height 11
click at [557, 182] on div "Dazzle $7.00 single vision $16.98 Sunglasses Case" at bounding box center [384, 254] width 357 height 149
click at [547, 182] on div at bounding box center [385, 185] width 344 height 11
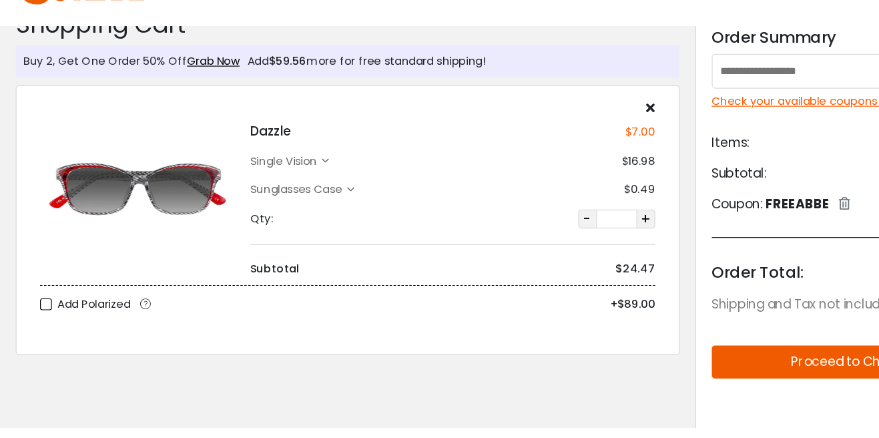
click at [551, 167] on icon at bounding box center [552, 166] width 7 height 11
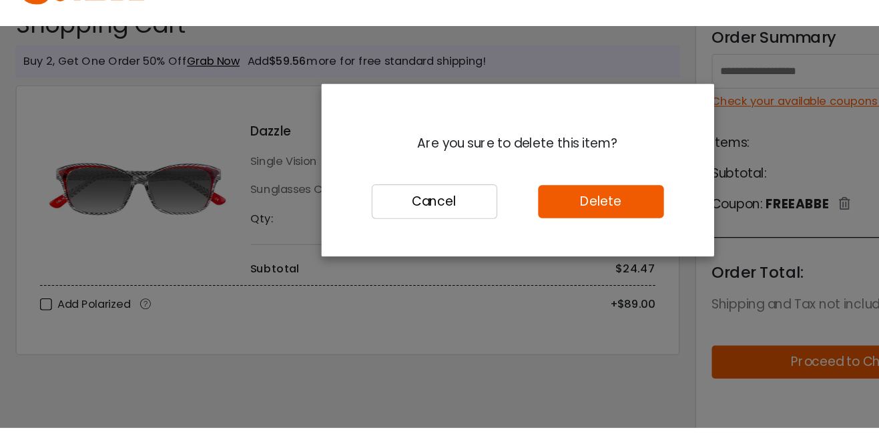
click at [561, 166] on div "Are you sure to delete this item? Cancel Delete" at bounding box center [439, 219] width 879 height 438
click at [535, 260] on button "Delete" at bounding box center [510, 246] width 107 height 28
